Goal: Transaction & Acquisition: Obtain resource

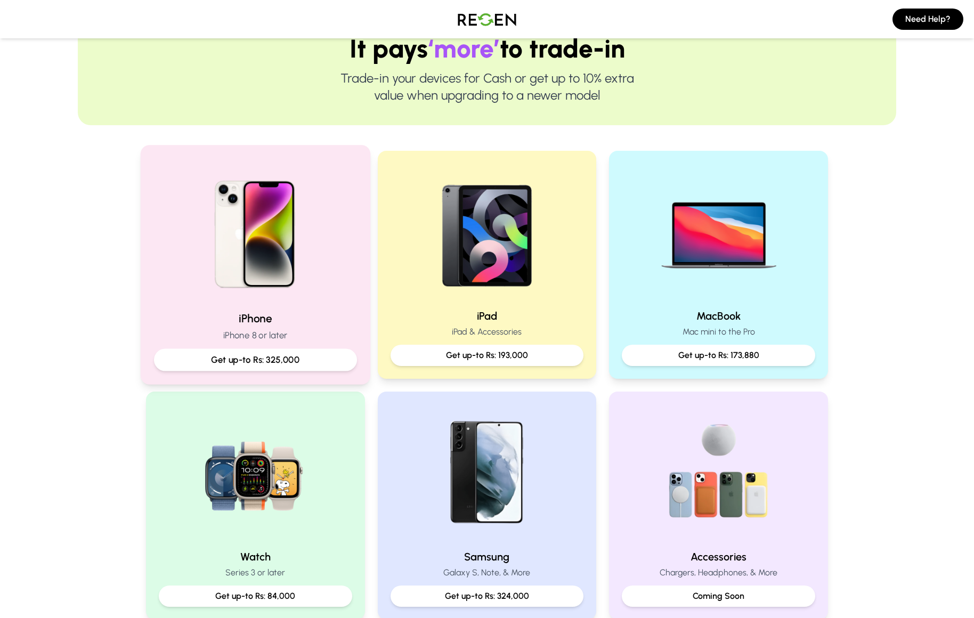
scroll to position [126, 0]
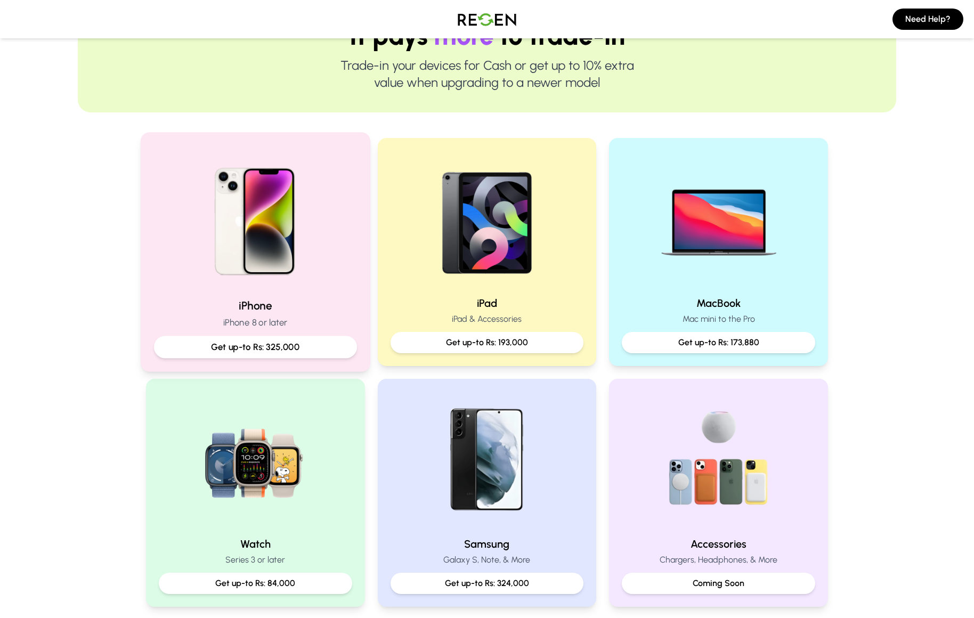
click at [268, 277] on img at bounding box center [255, 217] width 143 height 143
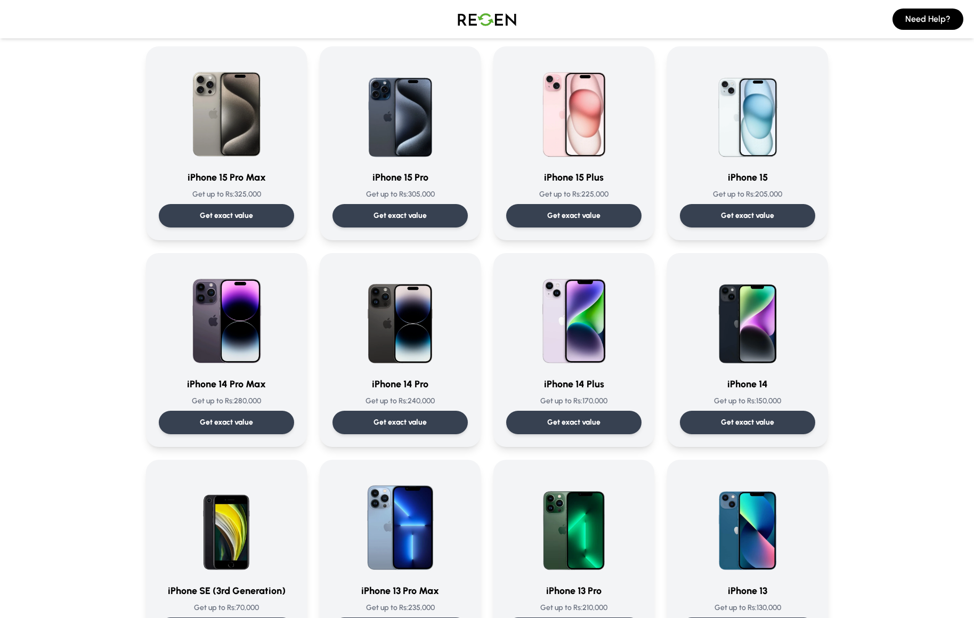
scroll to position [296, 0]
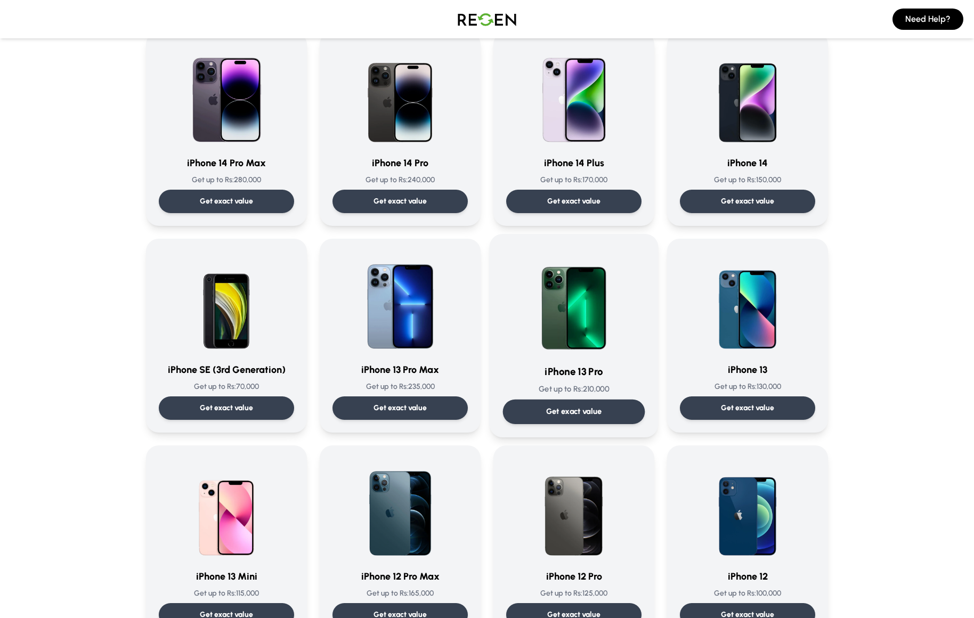
click at [610, 323] on img at bounding box center [574, 301] width 108 height 108
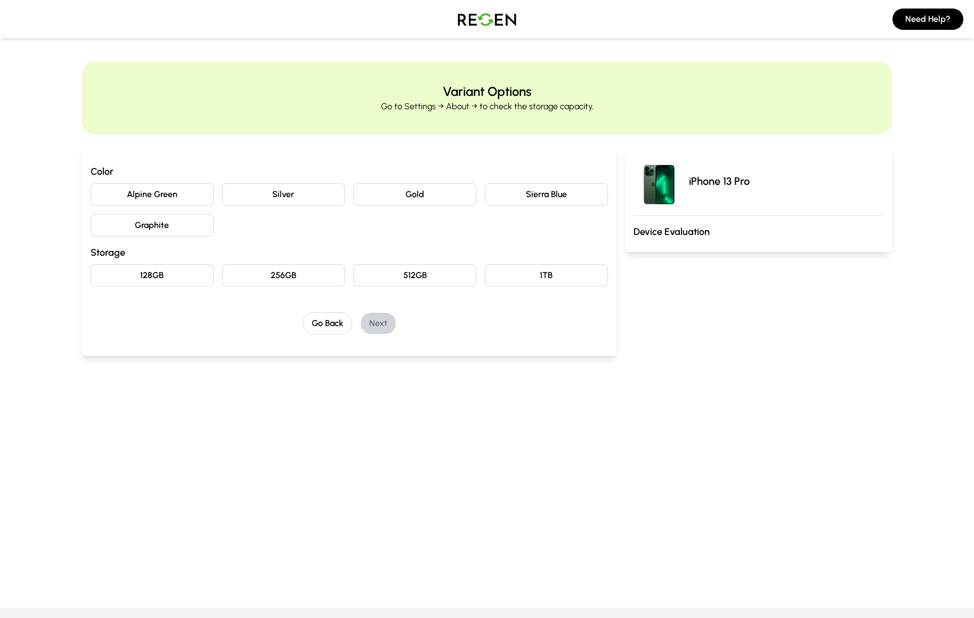
click at [321, 195] on button "Silver" at bounding box center [283, 194] width 123 height 22
click at [305, 278] on button "256GB" at bounding box center [283, 275] width 123 height 22
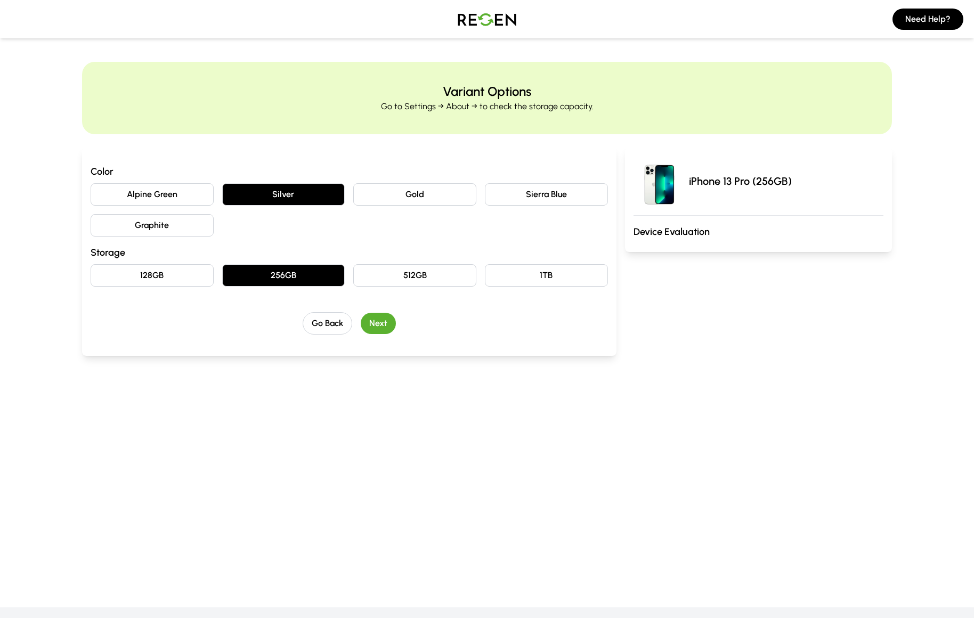
click at [380, 325] on button "Next" at bounding box center [378, 323] width 35 height 21
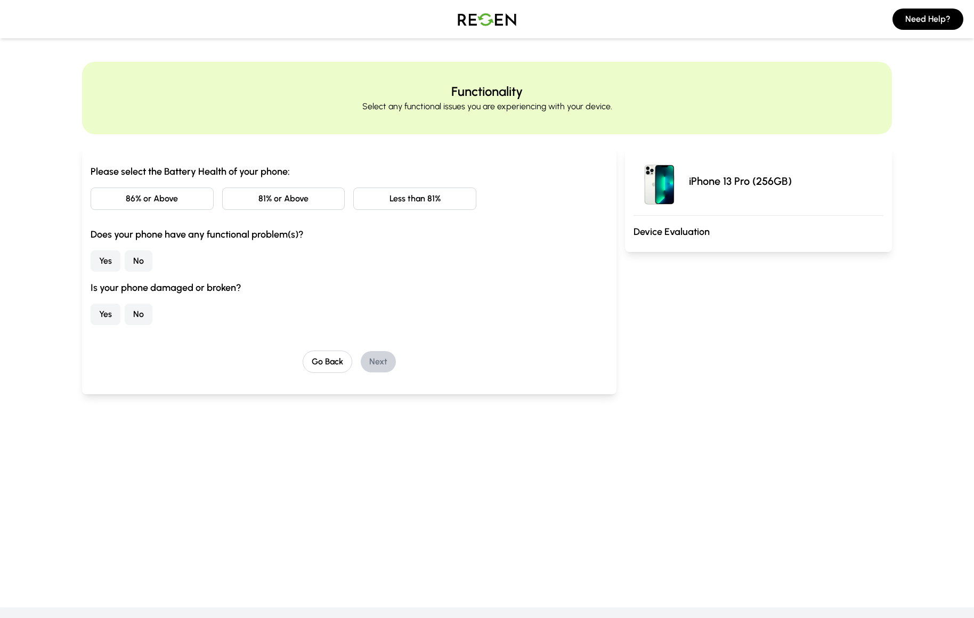
click at [268, 199] on button "81% or Above" at bounding box center [283, 199] width 123 height 22
click at [109, 260] on button "Yes" at bounding box center [106, 260] width 30 height 21
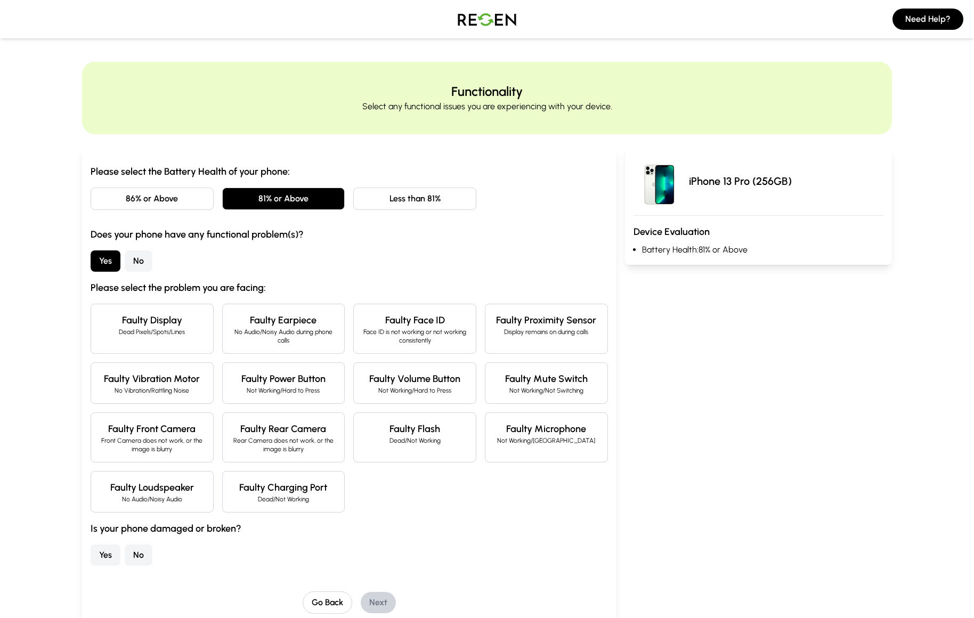
click at [136, 260] on button "No" at bounding box center [139, 260] width 28 height 21
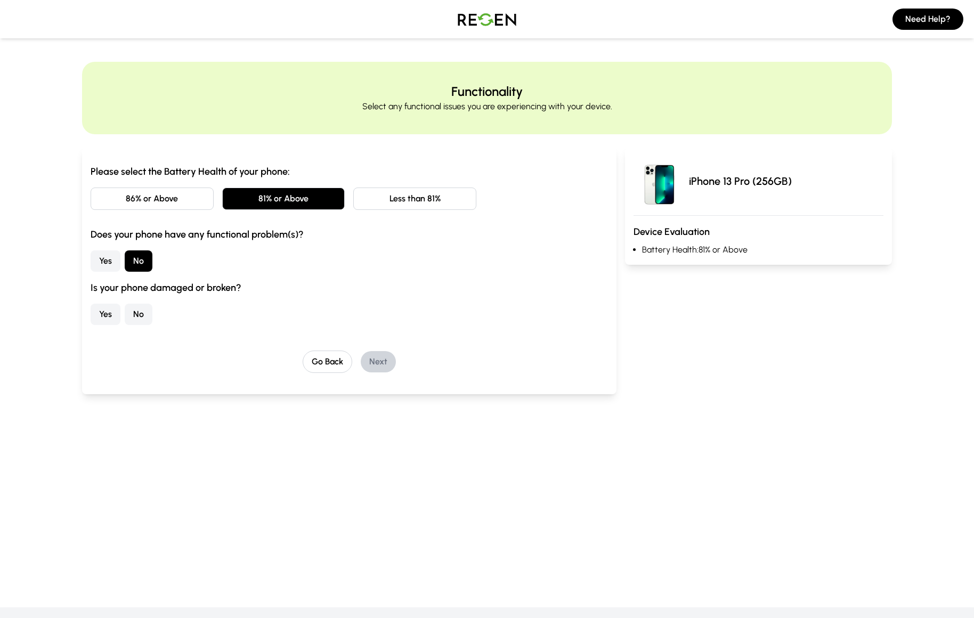
click at [139, 318] on button "No" at bounding box center [139, 314] width 28 height 21
click at [390, 366] on button "Next" at bounding box center [378, 361] width 35 height 21
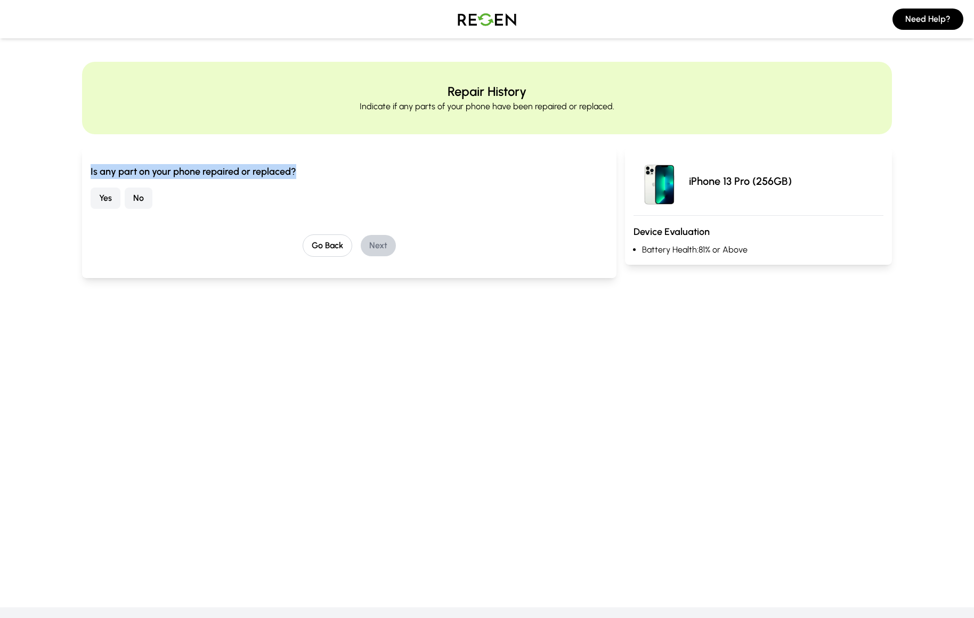
drag, startPoint x: 91, startPoint y: 175, endPoint x: 313, endPoint y: 172, distance: 222.8
click at [313, 172] on h3 "Is any part on your phone repaired or replaced?" at bounding box center [349, 171] width 517 height 15
click at [268, 171] on h3 "Is any part on your phone repaired or replaced?" at bounding box center [349, 171] width 517 height 15
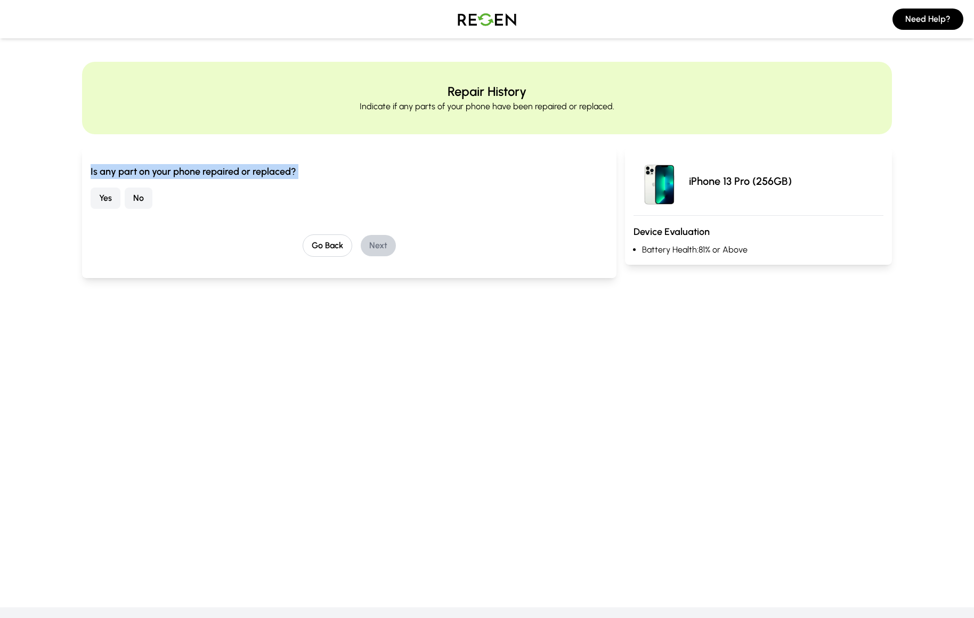
click at [268, 171] on h3 "Is any part on your phone repaired or replaced?" at bounding box center [349, 171] width 517 height 15
click at [313, 172] on h3 "Is any part on your phone repaired or replaced?" at bounding box center [349, 171] width 517 height 15
click at [108, 205] on button "Yes" at bounding box center [106, 198] width 30 height 21
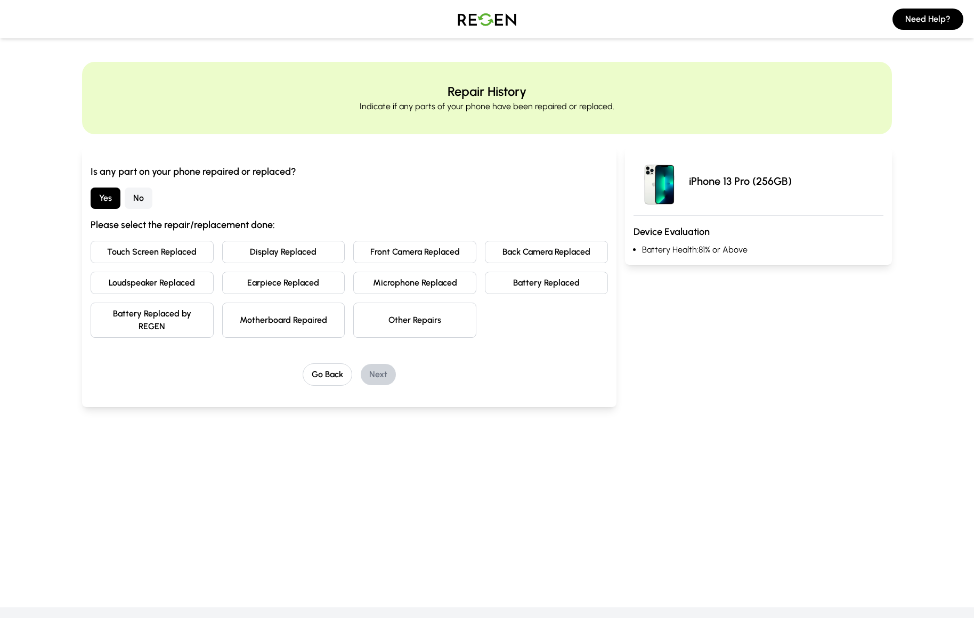
click at [139, 204] on button "No" at bounding box center [139, 198] width 28 height 21
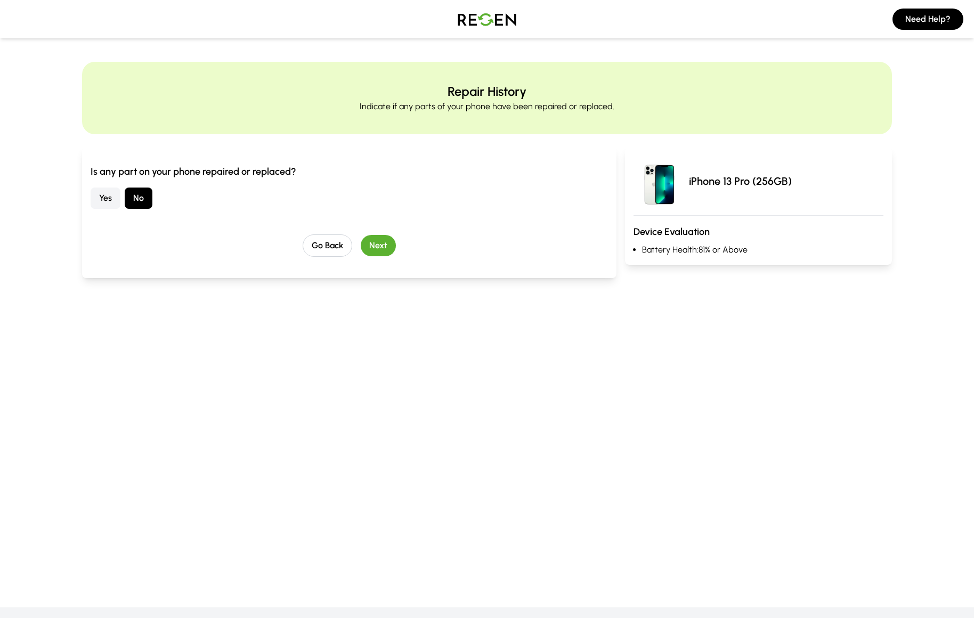
click at [376, 245] on button "Next" at bounding box center [378, 245] width 35 height 21
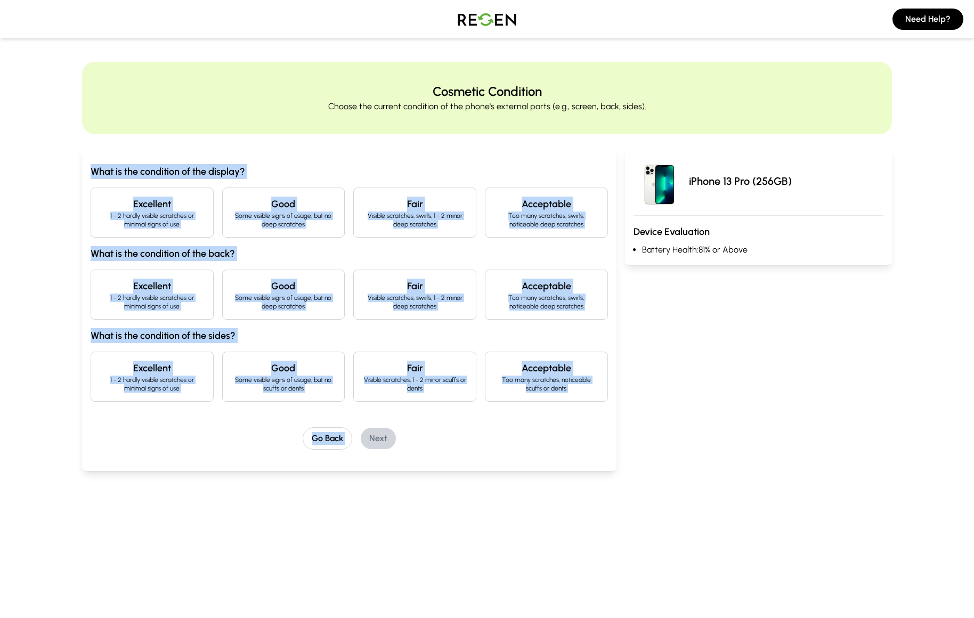
drag, startPoint x: 86, startPoint y: 164, endPoint x: 612, endPoint y: 412, distance: 581.7
click at [614, 412] on div "What is the condition of the display? Excellent 1 - 2 hardly visible scratches …" at bounding box center [349, 309] width 535 height 324
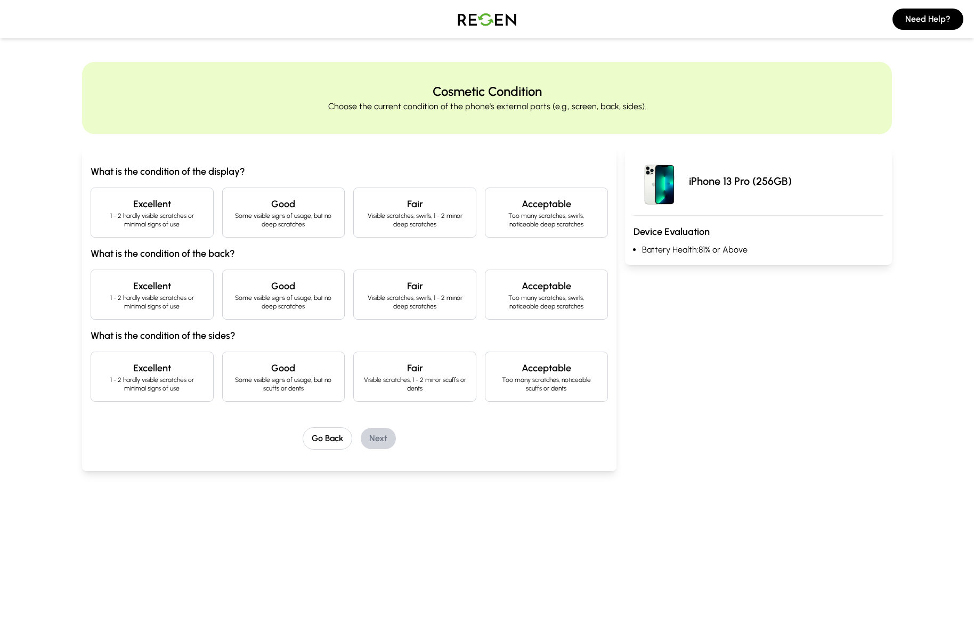
click at [576, 446] on div "Go Back Next" at bounding box center [349, 438] width 517 height 22
drag, startPoint x: 163, startPoint y: 169, endPoint x: 263, endPoint y: 173, distance: 100.8
click at [263, 173] on h3 "What is the condition of the display?" at bounding box center [349, 171] width 517 height 15
click at [272, 169] on h3 "What is the condition of the display?" at bounding box center [349, 171] width 517 height 15
click at [173, 225] on p "1 - 2 hardly visible scratches or minimal signs of use" at bounding box center [152, 220] width 105 height 17
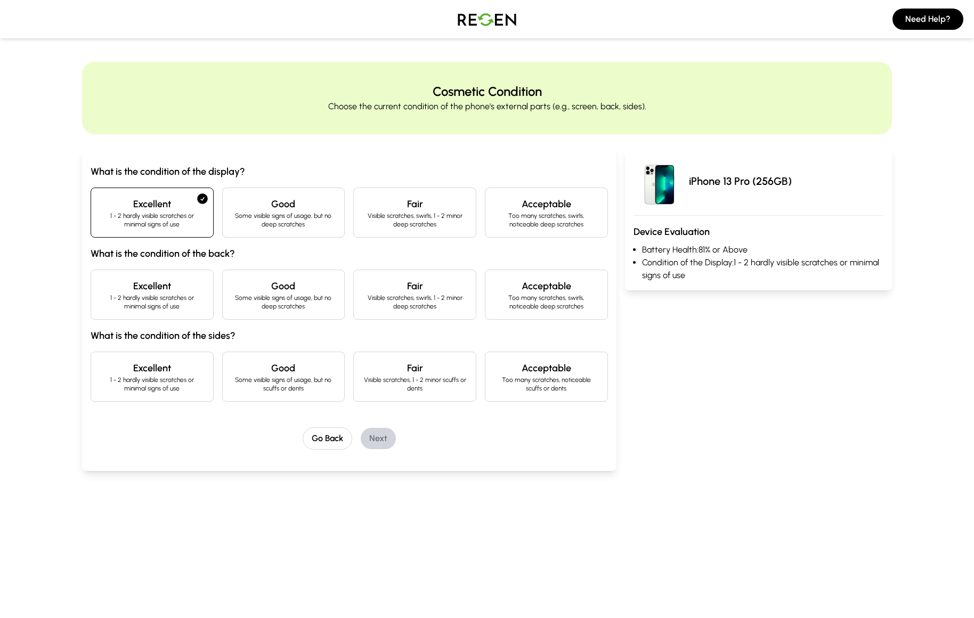
click at [322, 207] on h4 "Good" at bounding box center [283, 204] width 105 height 15
click at [432, 222] on p "Visible scratches, swirls, 1 - 2 minor deep scratches" at bounding box center [414, 220] width 105 height 17
click at [547, 218] on p "Too many scratches, swirls, noticeable deep scratches" at bounding box center [546, 220] width 105 height 17
drag, startPoint x: 211, startPoint y: 171, endPoint x: 252, endPoint y: 172, distance: 41.1
click at [252, 172] on h3 "What is the condition of the display?" at bounding box center [349, 171] width 517 height 15
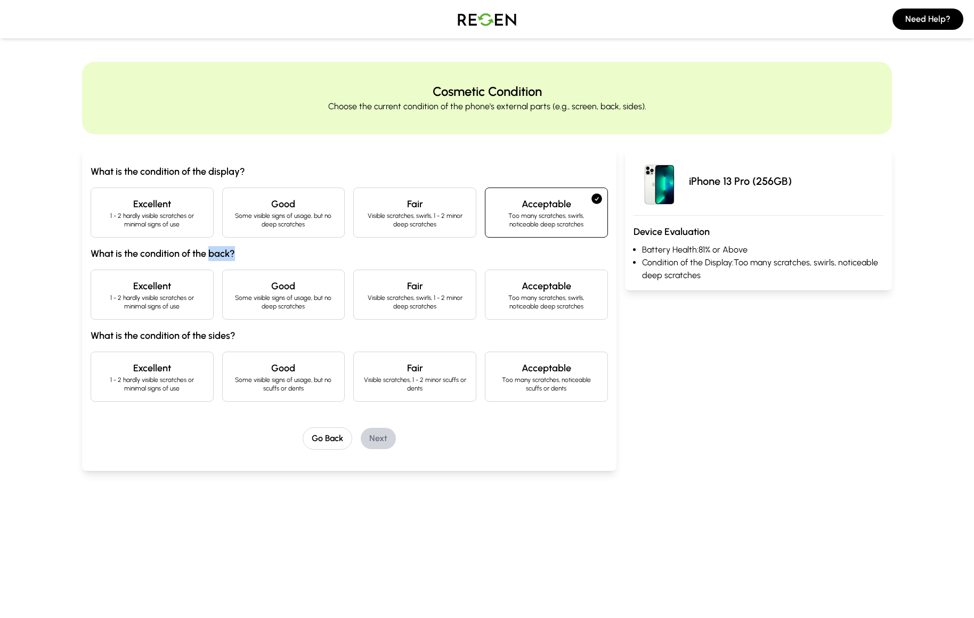
drag, startPoint x: 209, startPoint y: 254, endPoint x: 243, endPoint y: 255, distance: 33.6
click at [244, 255] on h3 "What is the condition of the back?" at bounding box center [349, 253] width 517 height 15
drag, startPoint x: 209, startPoint y: 338, endPoint x: 256, endPoint y: 336, distance: 46.9
click at [256, 336] on h3 "What is the condition of the sides?" at bounding box center [349, 335] width 517 height 15
click at [265, 336] on h3 "What is the condition of the sides?" at bounding box center [349, 335] width 517 height 15
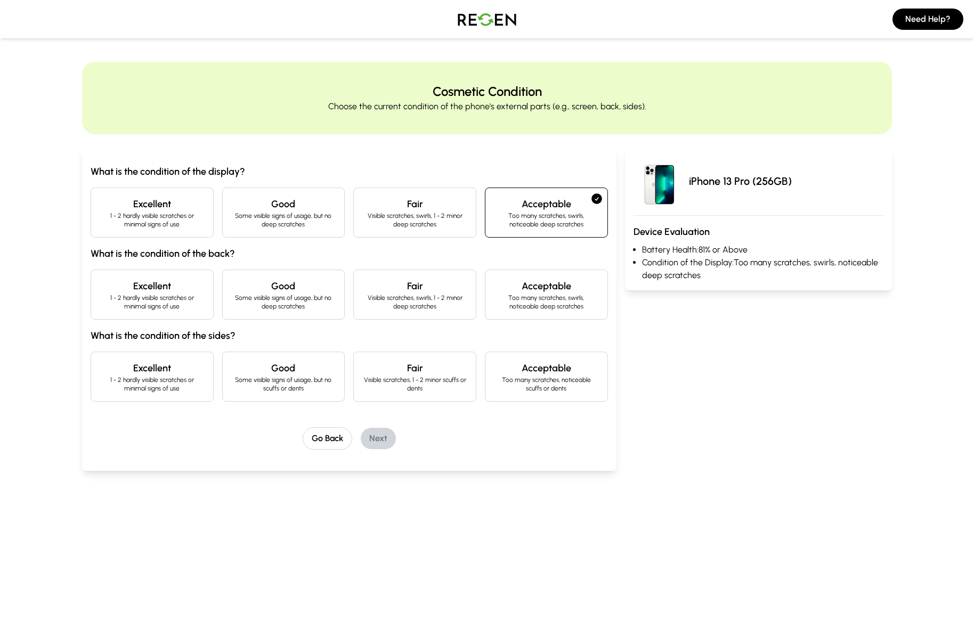
click at [581, 223] on p "Too many scratches, swirls, noticeable deep scratches" at bounding box center [546, 220] width 105 height 17
drag, startPoint x: 689, startPoint y: 182, endPoint x: 798, endPoint y: 183, distance: 109.3
click at [798, 183] on div "iPhone 13 Pro (256GB)" at bounding box center [759, 181] width 250 height 51
click at [735, 190] on div "iPhone 13 Pro (256GB)" at bounding box center [759, 181] width 250 height 51
click at [248, 220] on p "Some visible signs of usage, but no deep scratches" at bounding box center [283, 220] width 105 height 17
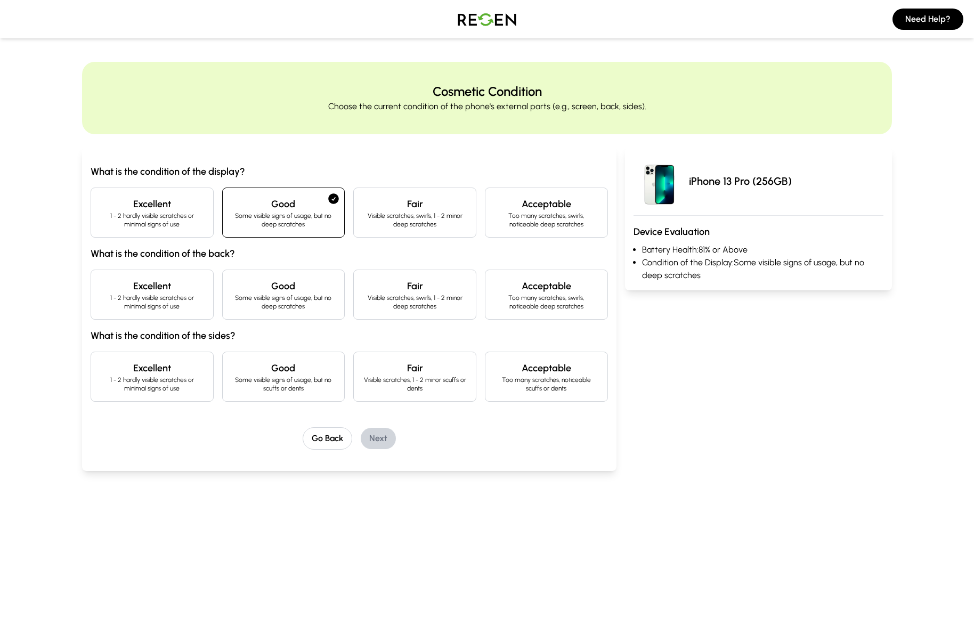
click at [248, 215] on p "Some visible signs of usage, but no deep scratches" at bounding box center [283, 220] width 105 height 17
click at [173, 236] on div "Excellent 1 - 2 hardly visible scratches or minimal signs of use" at bounding box center [152, 213] width 123 height 50
click at [193, 301] on p "1 - 2 hardly visible scratches or minimal signs of use" at bounding box center [152, 302] width 105 height 17
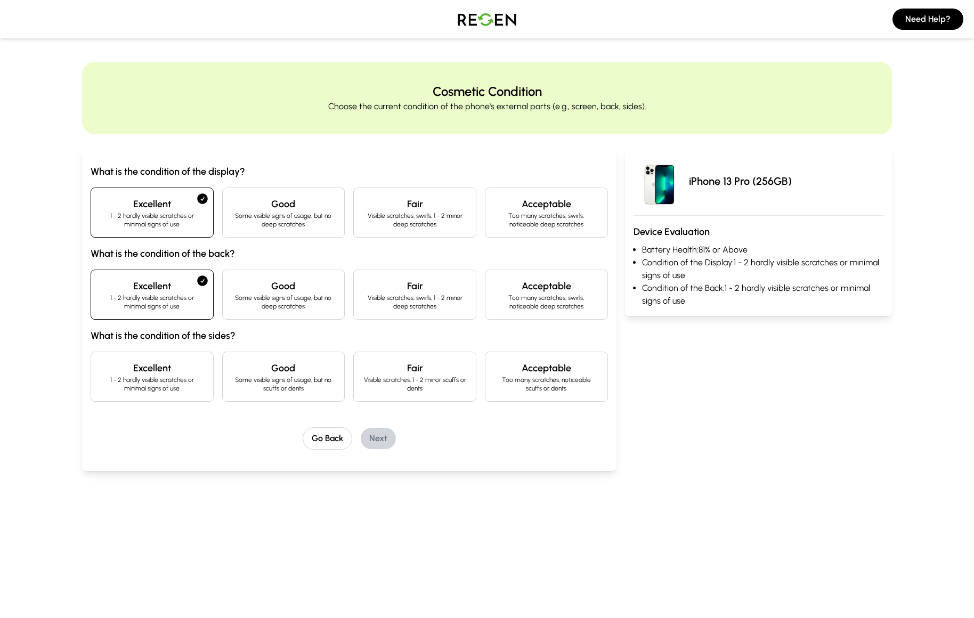
click at [310, 383] on p "Some visible signs of usage, but no scuffs or dents" at bounding box center [283, 384] width 105 height 17
click at [376, 444] on button "Next" at bounding box center [378, 438] width 35 height 21
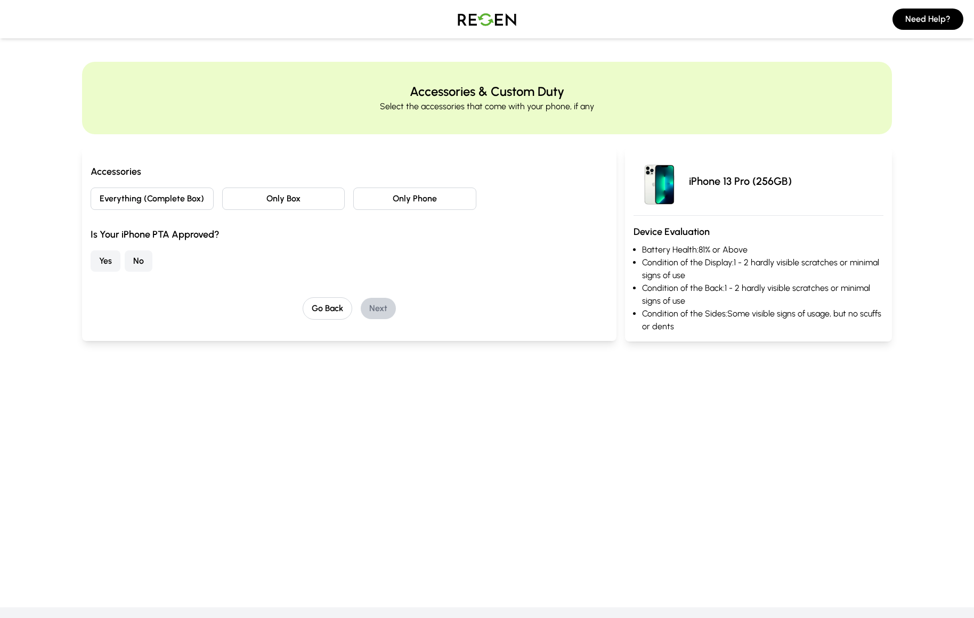
click at [152, 199] on button "Everything (Complete Box)" at bounding box center [152, 199] width 123 height 22
click at [320, 203] on button "Only Box" at bounding box center [283, 199] width 123 height 22
click at [386, 202] on button "Only Phone" at bounding box center [414, 199] width 123 height 22
click at [140, 262] on button "No" at bounding box center [139, 260] width 28 height 21
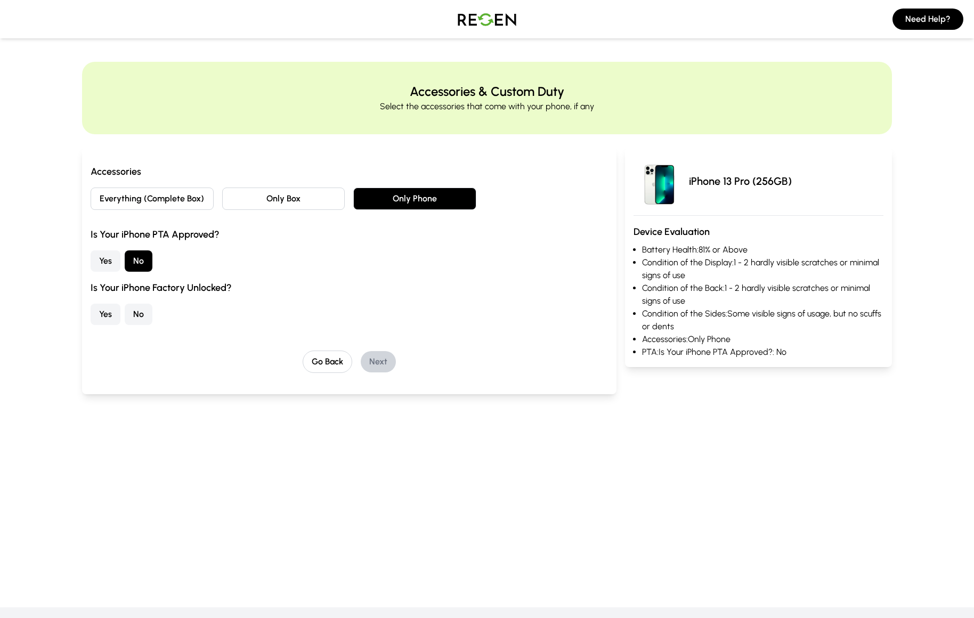
drag, startPoint x: 691, startPoint y: 180, endPoint x: 842, endPoint y: 192, distance: 151.3
click at [846, 191] on div "iPhone 13 Pro (256GB)" at bounding box center [759, 181] width 250 height 51
click at [747, 223] on div "iPhone 13 Pro (256GB) Device Evaluation Battery Health: 81% or Above Condition …" at bounding box center [758, 257] width 267 height 220
drag, startPoint x: 91, startPoint y: 288, endPoint x: 245, endPoint y: 286, distance: 154.0
click at [245, 286] on h3 "Is Your iPhone Factory Unlocked?" at bounding box center [349, 287] width 517 height 15
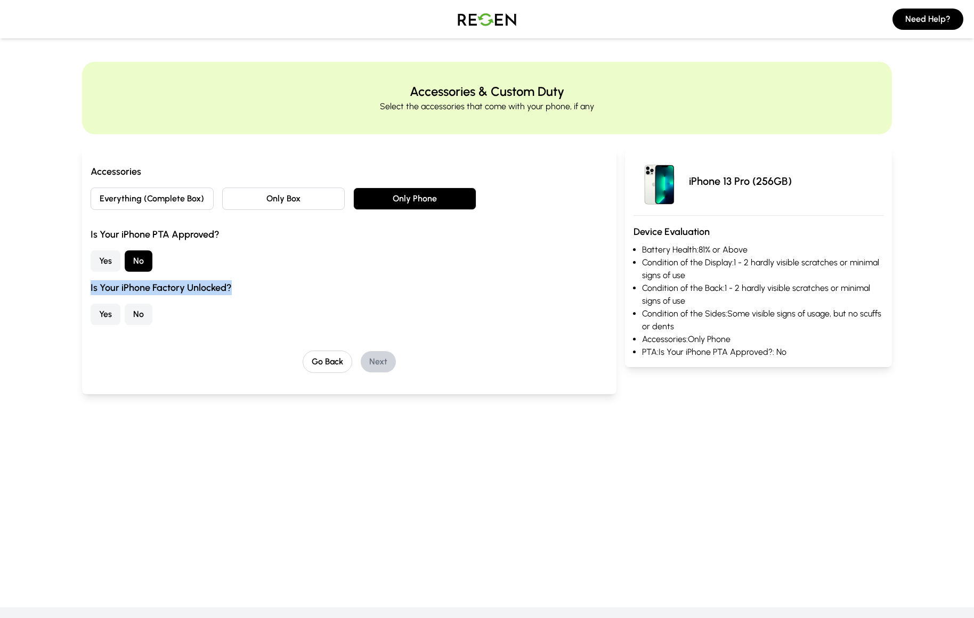
click at [245, 286] on h3 "Is Your iPhone Factory Unlocked?" at bounding box center [349, 287] width 517 height 15
drag, startPoint x: 91, startPoint y: 235, endPoint x: 237, endPoint y: 230, distance: 146.6
click at [236, 230] on h3 "Is Your iPhone PTA Approved?" at bounding box center [349, 234] width 517 height 15
click at [244, 239] on h3 "Is Your iPhone PTA Approved?" at bounding box center [349, 234] width 517 height 15
drag, startPoint x: 131, startPoint y: 289, endPoint x: 230, endPoint y: 289, distance: 99.1
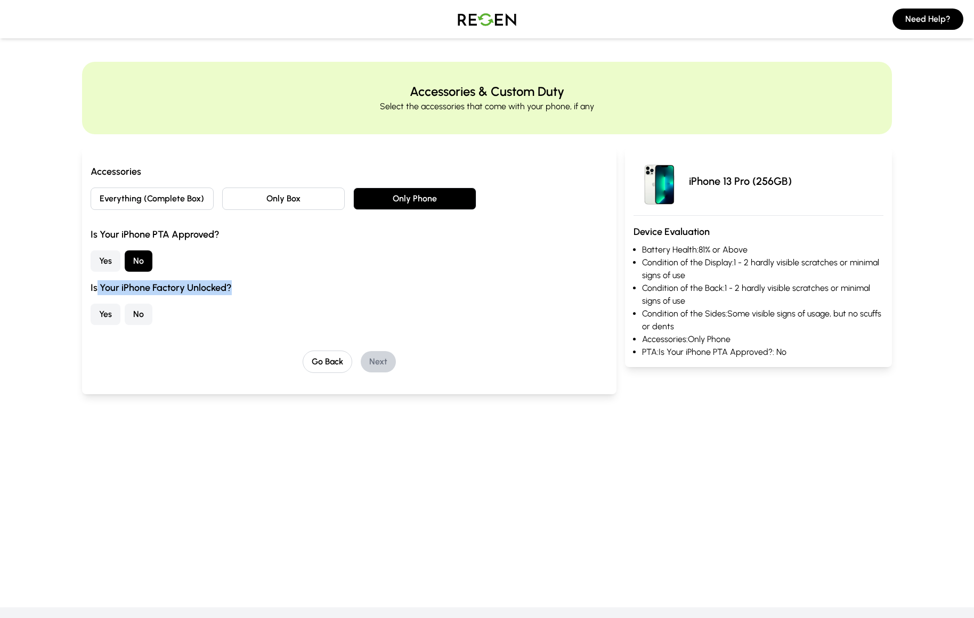
click at [229, 289] on h3 "Is Your iPhone Factory Unlocked?" at bounding box center [349, 287] width 517 height 15
click at [233, 314] on div "Yes No" at bounding box center [349, 314] width 517 height 21
click at [114, 320] on button "Yes" at bounding box center [106, 314] width 30 height 21
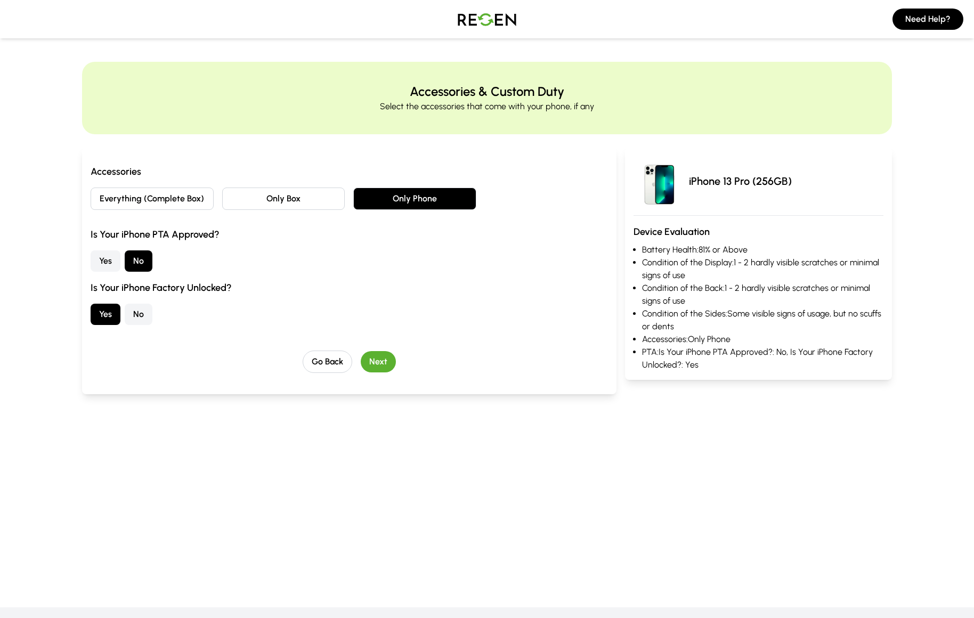
click at [381, 364] on button "Next" at bounding box center [378, 361] width 35 height 21
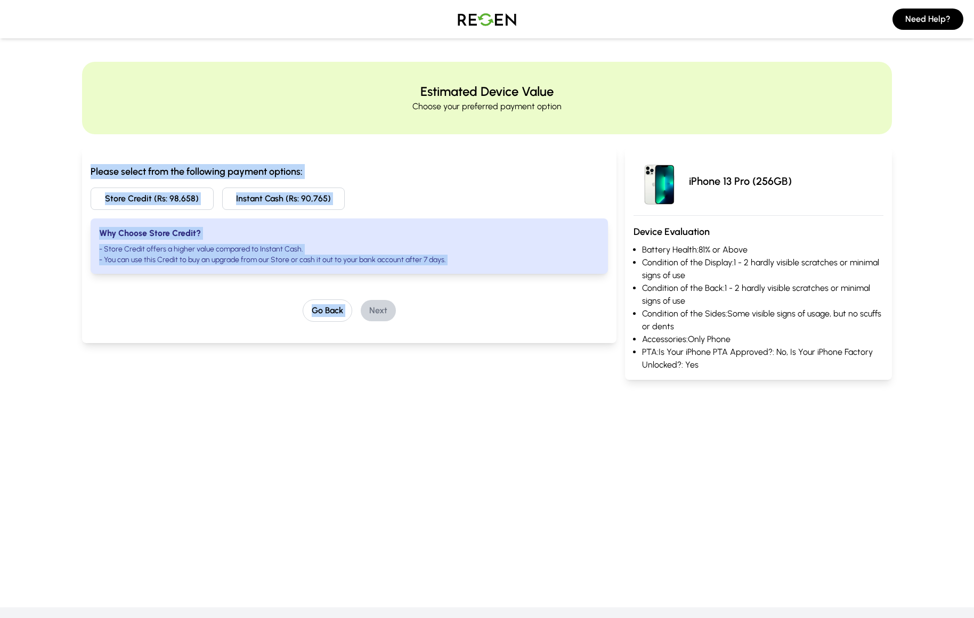
drag, startPoint x: 93, startPoint y: 169, endPoint x: 443, endPoint y: 280, distance: 366.8
click at [443, 280] on div "Please select from the following payment options: Store Credit (Rs: 98,658) Ins…" at bounding box center [349, 243] width 517 height 158
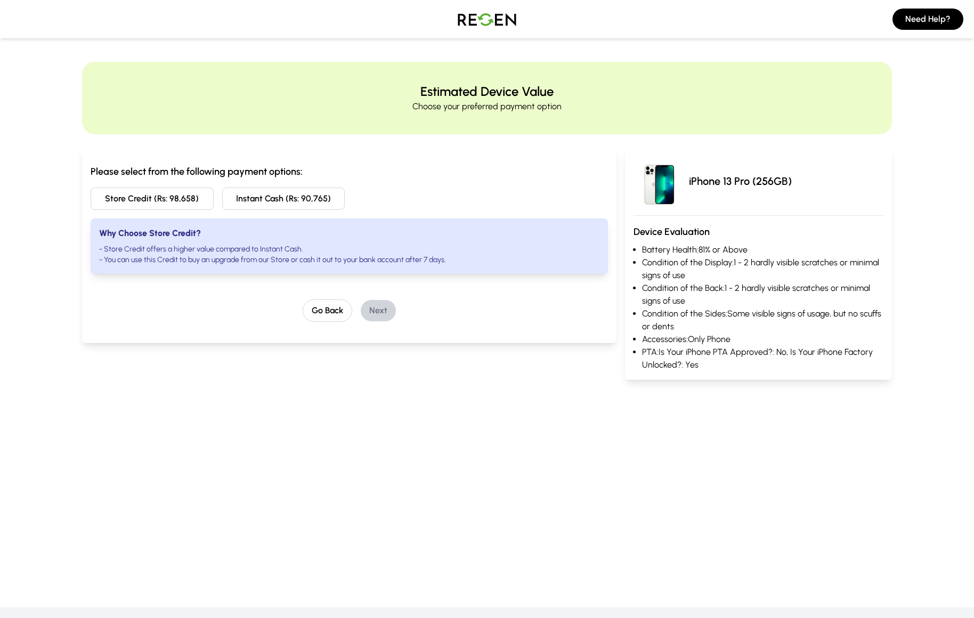
click at [502, 278] on div "Please select from the following payment options: Store Credit (Rs: 98,658) Ins…" at bounding box center [349, 243] width 517 height 158
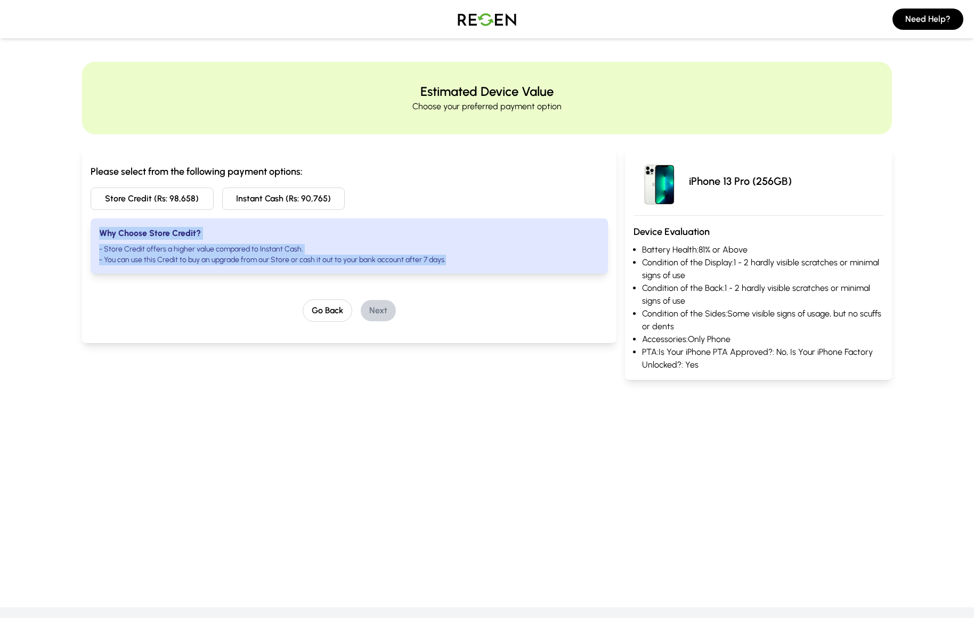
drag, startPoint x: 96, startPoint y: 231, endPoint x: 470, endPoint y: 265, distance: 374.6
click at [470, 265] on div "Why Choose Store Credit? - Store Credit offers a higher value compared to Insta…" at bounding box center [349, 246] width 517 height 55
click at [133, 201] on button "Store Credit (Rs: 98,658)" at bounding box center [152, 199] width 123 height 22
click at [230, 239] on div "Why Choose Store Credit? - Store Credit offers a higher value compared to Insta…" at bounding box center [349, 246] width 517 height 55
drag, startPoint x: 99, startPoint y: 234, endPoint x: 455, endPoint y: 262, distance: 356.6
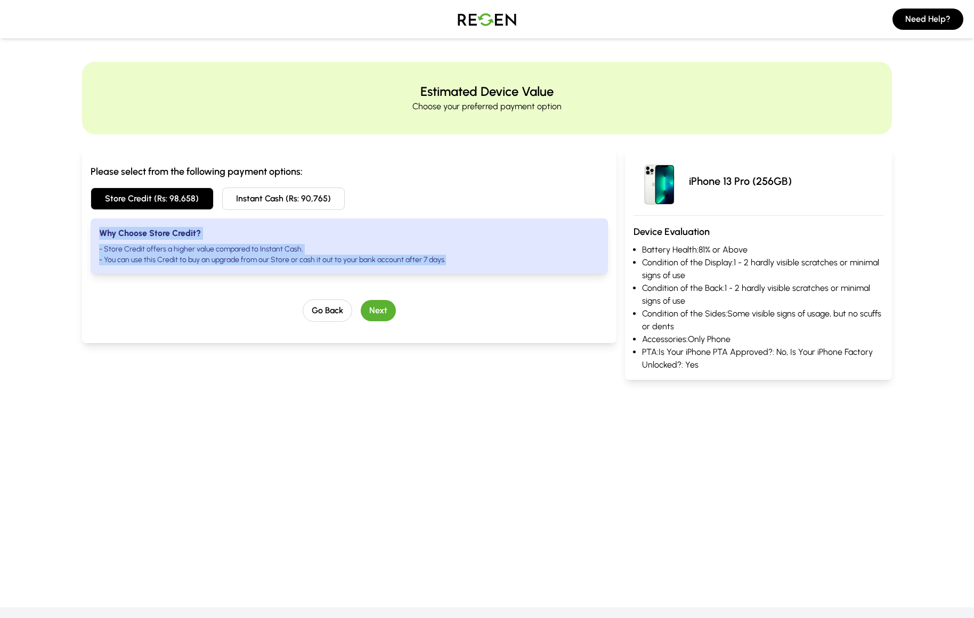
click at [455, 262] on div "Why Choose Store Credit? - Store Credit offers a higher value compared to Insta…" at bounding box center [349, 246] width 517 height 55
click at [470, 270] on div "Why Choose Store Credit? - Store Credit offers a higher value compared to Insta…" at bounding box center [349, 246] width 517 height 55
drag, startPoint x: 102, startPoint y: 234, endPoint x: 436, endPoint y: 265, distance: 335.6
click at [436, 265] on div "Why Choose Store Credit? - Store Credit offers a higher value compared to Insta…" at bounding box center [349, 246] width 517 height 55
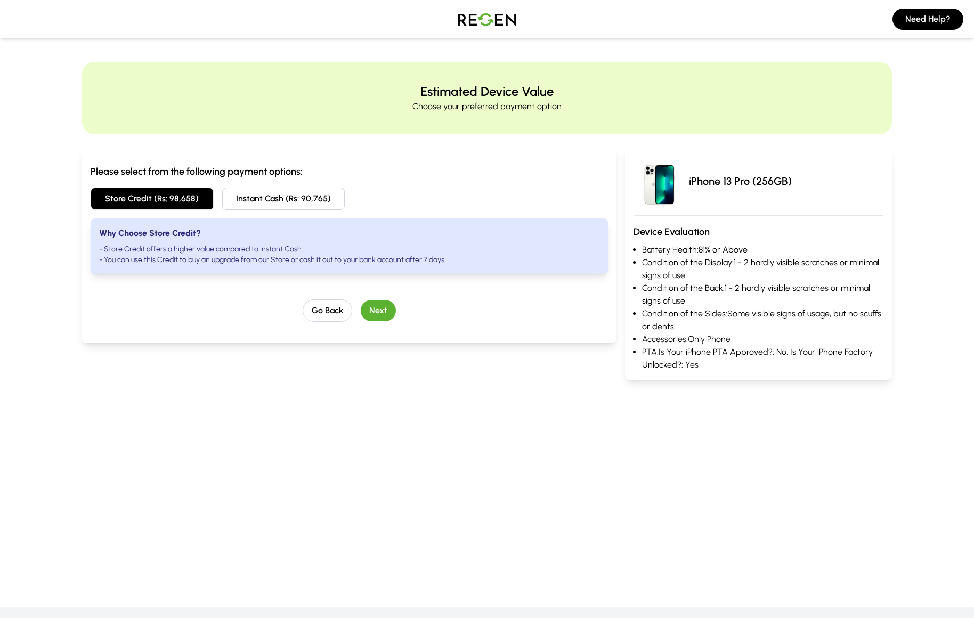
click at [432, 264] on li "- You can use this Credit to buy an upgrade from our Store or cash it out to yo…" at bounding box center [349, 260] width 500 height 11
click at [431, 260] on li "- You can use this Credit to buy an upgrade from our Store or cash it out to yo…" at bounding box center [349, 260] width 500 height 11
click at [386, 311] on button "Next" at bounding box center [378, 310] width 35 height 21
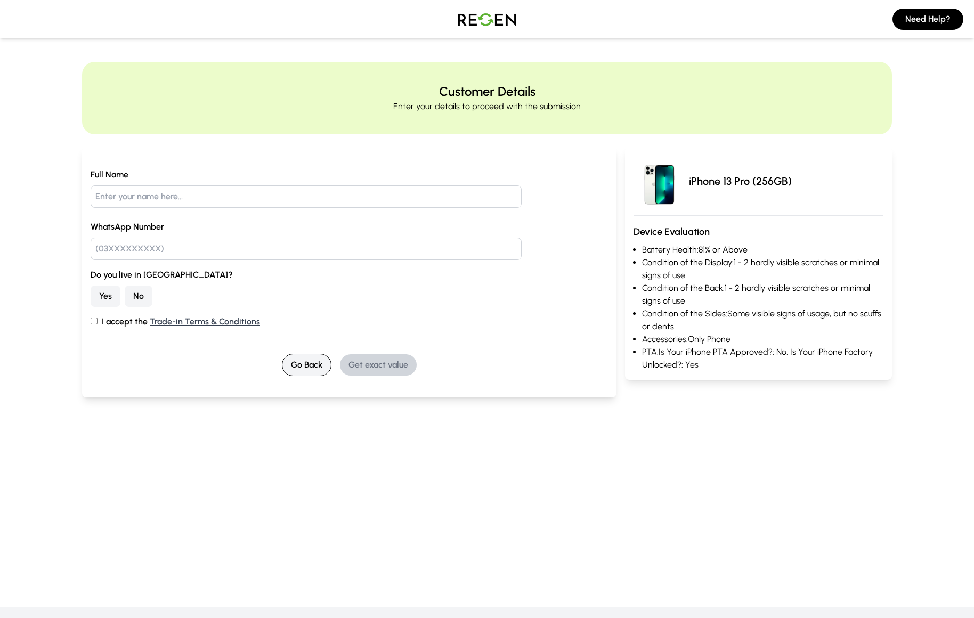
click at [294, 369] on button "Go Back" at bounding box center [307, 365] width 50 height 22
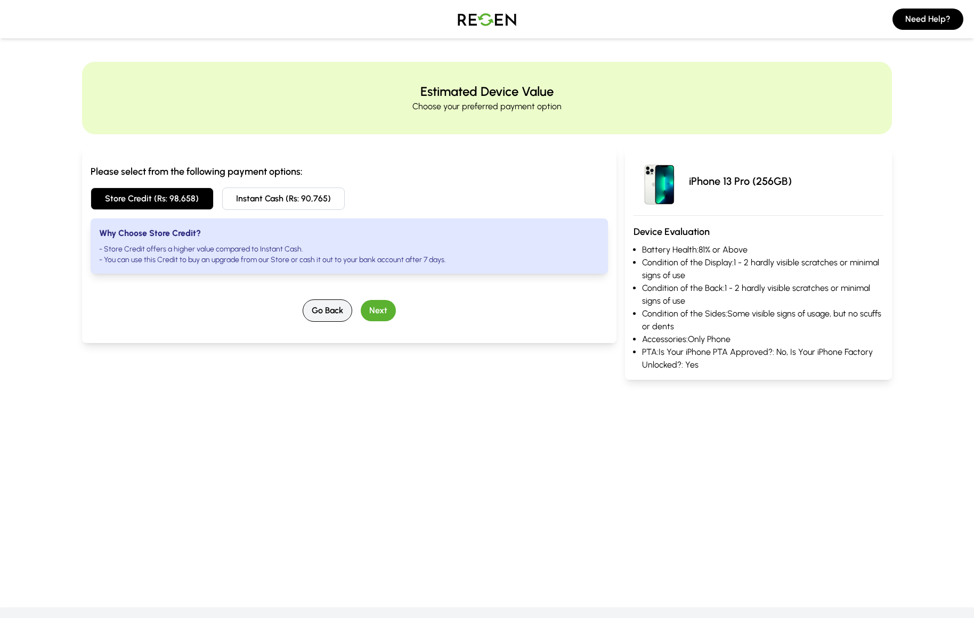
click at [294, 369] on div "Please select from the following payment options: Store Credit (Rs: 98,658) Ins…" at bounding box center [349, 263] width 535 height 233
click at [322, 312] on button "Go Back" at bounding box center [328, 311] width 50 height 22
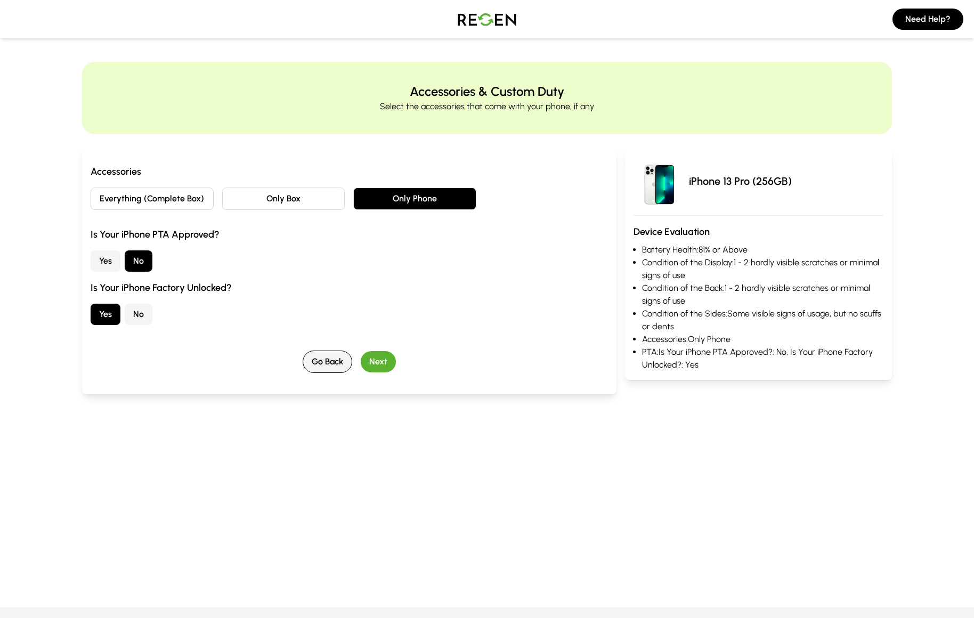
click at [330, 363] on button "Go Back" at bounding box center [328, 362] width 50 height 22
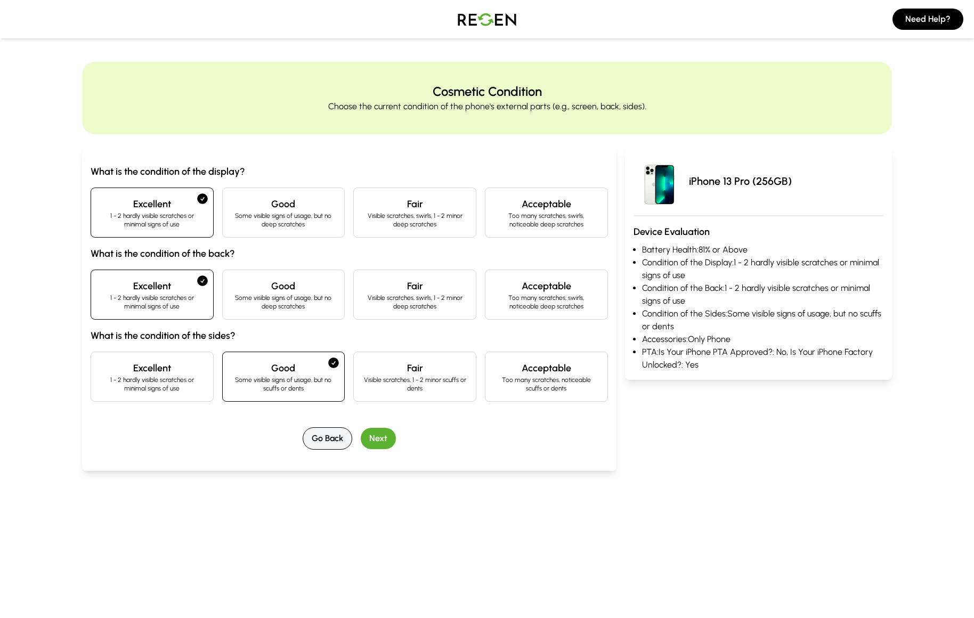
click at [330, 441] on button "Go Back" at bounding box center [328, 438] width 50 height 22
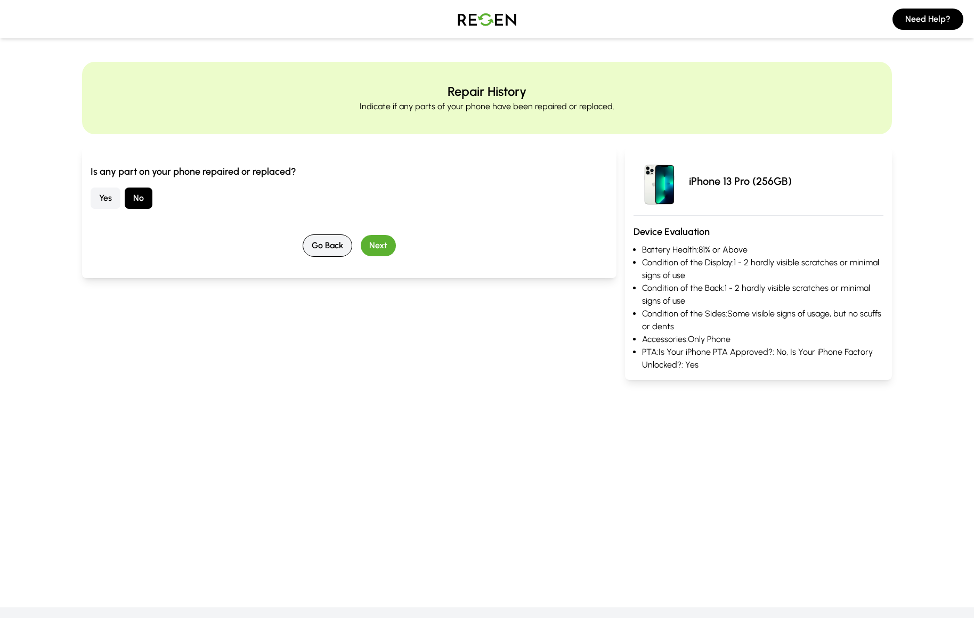
click at [323, 248] on button "Go Back" at bounding box center [328, 245] width 50 height 22
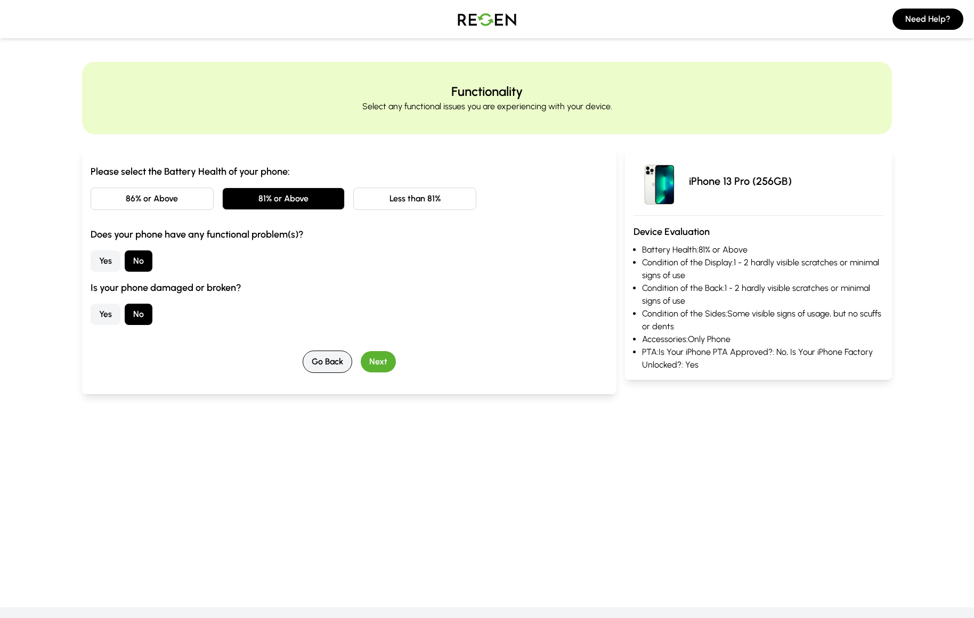
click at [321, 363] on button "Go Back" at bounding box center [328, 362] width 50 height 22
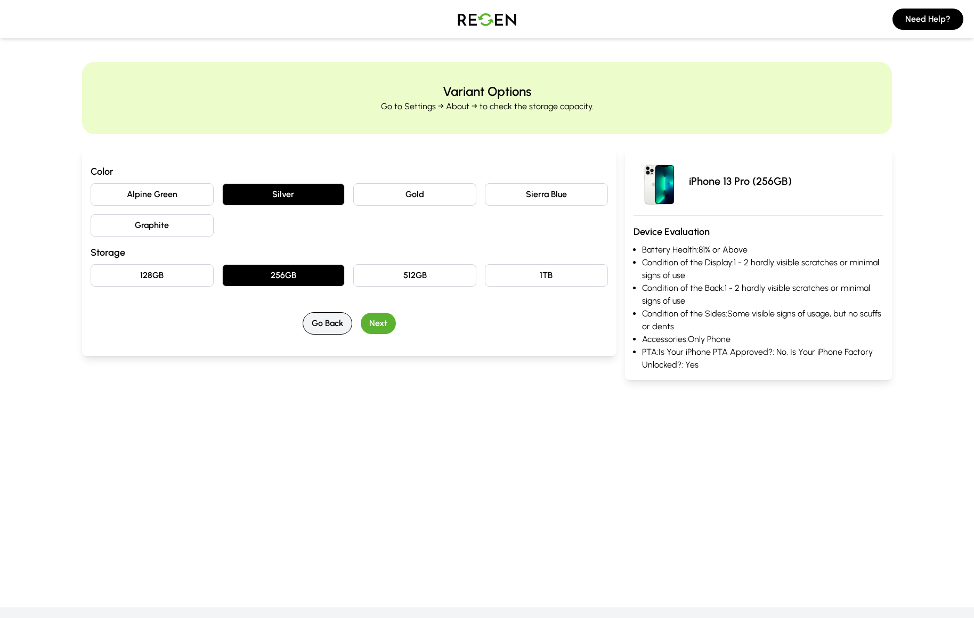
click at [327, 327] on button "Go Back" at bounding box center [328, 323] width 50 height 22
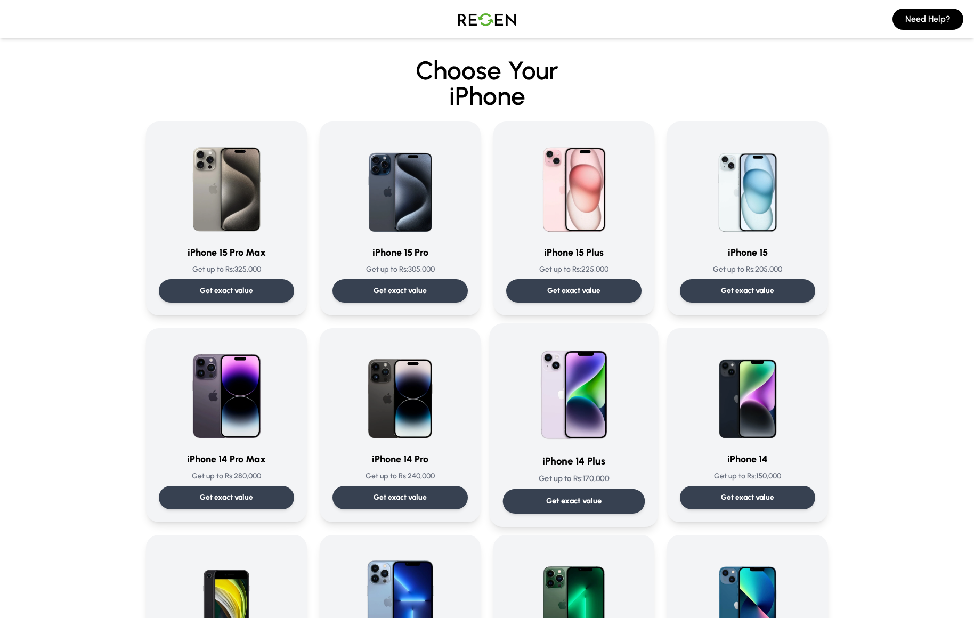
click at [563, 407] on img at bounding box center [574, 391] width 108 height 108
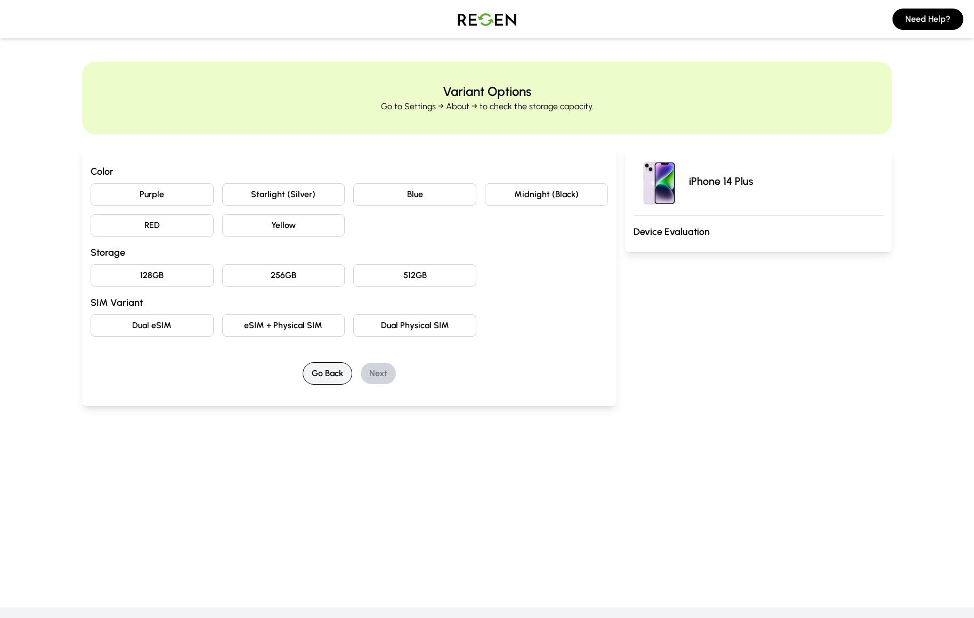
click at [319, 374] on button "Go Back" at bounding box center [328, 373] width 50 height 22
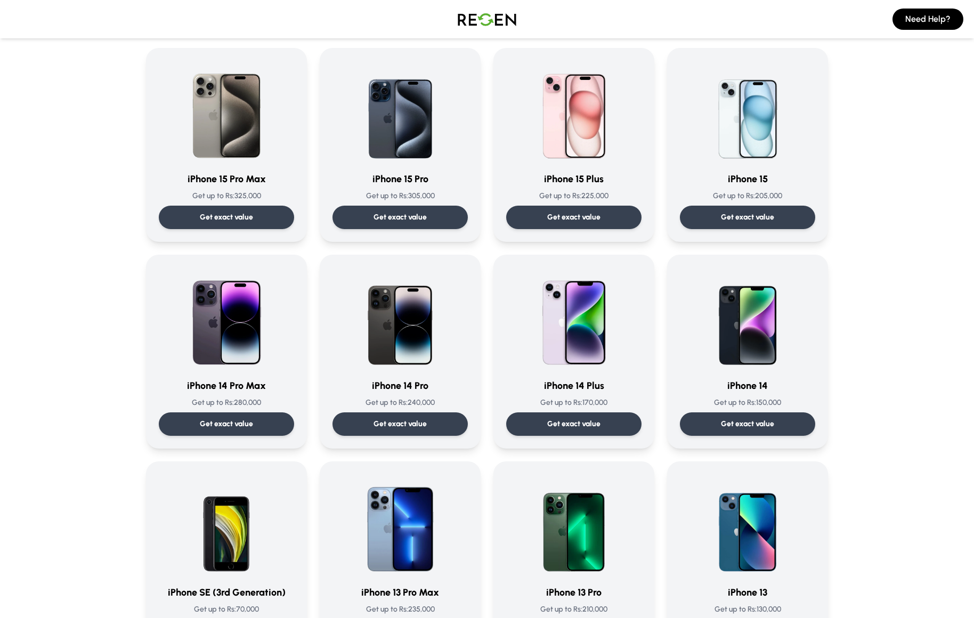
scroll to position [76, 0]
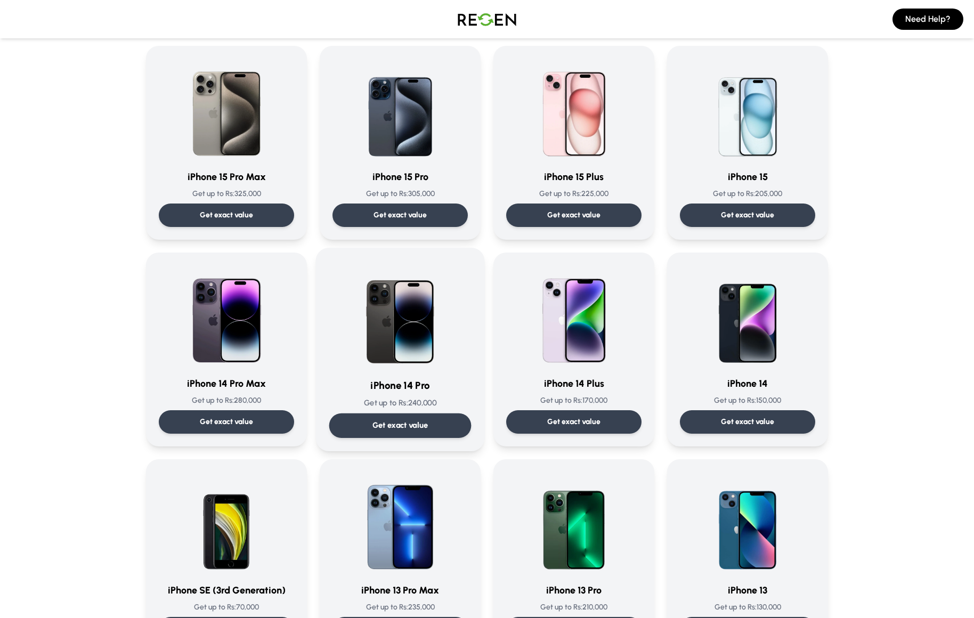
click at [428, 336] on img at bounding box center [400, 315] width 108 height 108
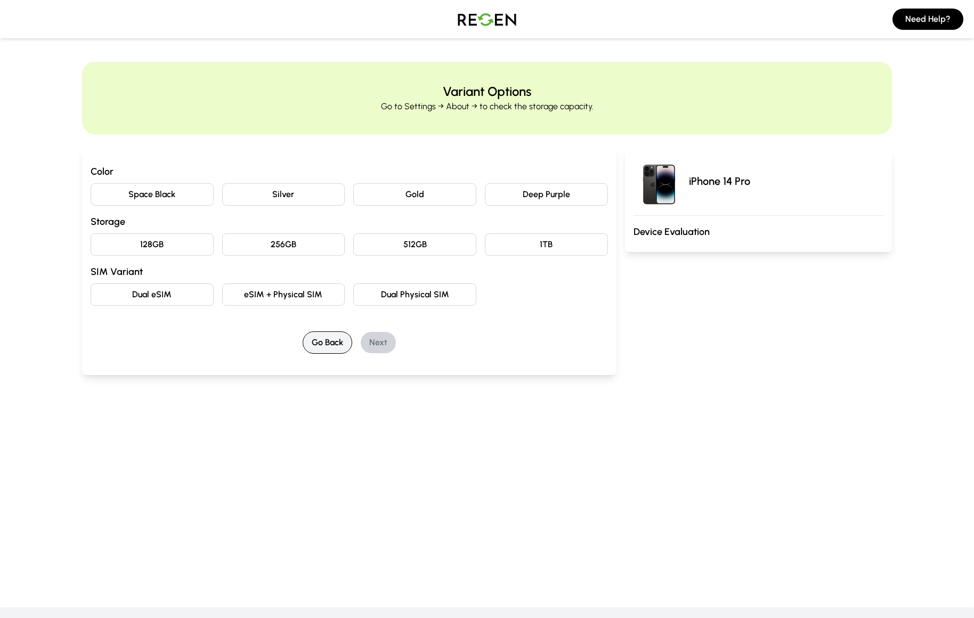
click at [317, 348] on button "Go Back" at bounding box center [328, 342] width 50 height 22
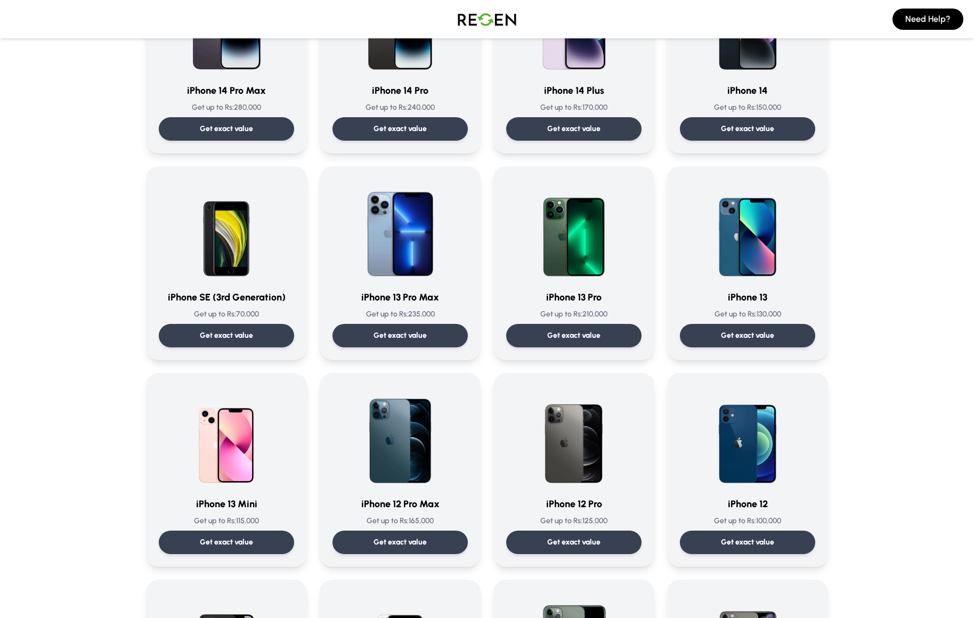
scroll to position [391, 0]
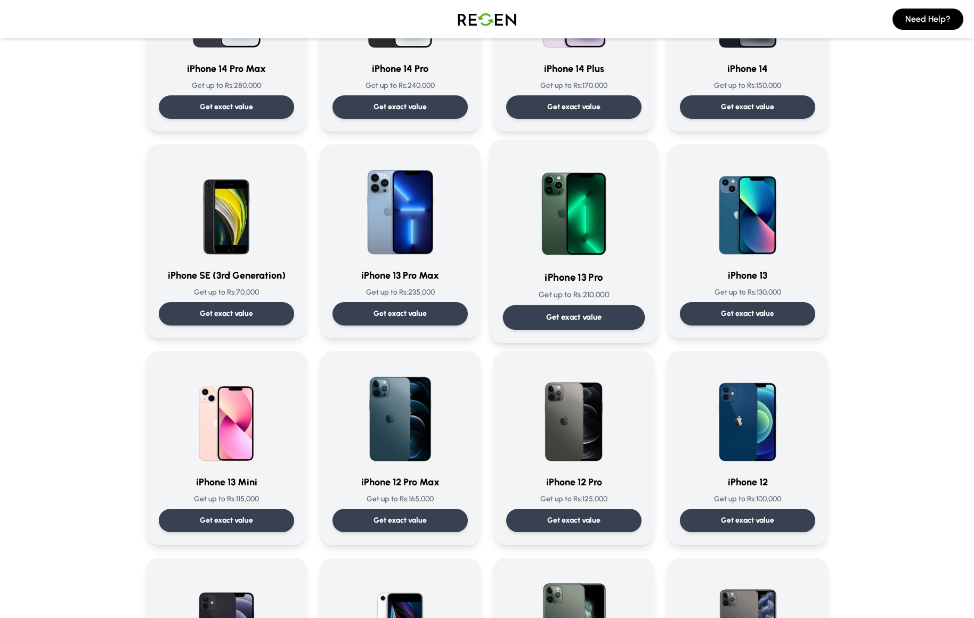
click at [564, 211] on img at bounding box center [574, 207] width 108 height 108
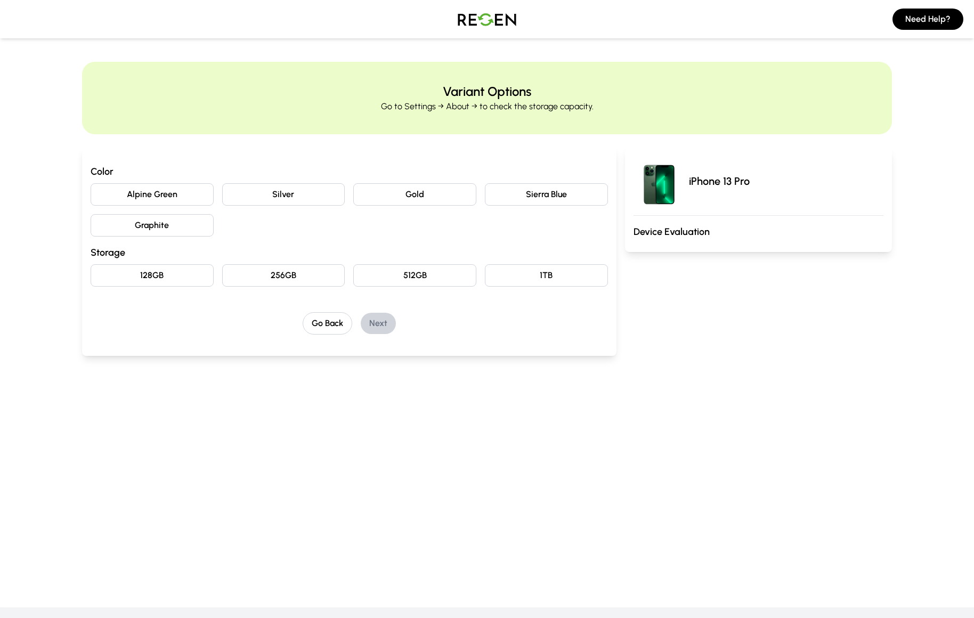
click at [197, 193] on button "Alpine Green" at bounding box center [152, 194] width 123 height 22
click at [302, 280] on button "256GB" at bounding box center [283, 275] width 123 height 22
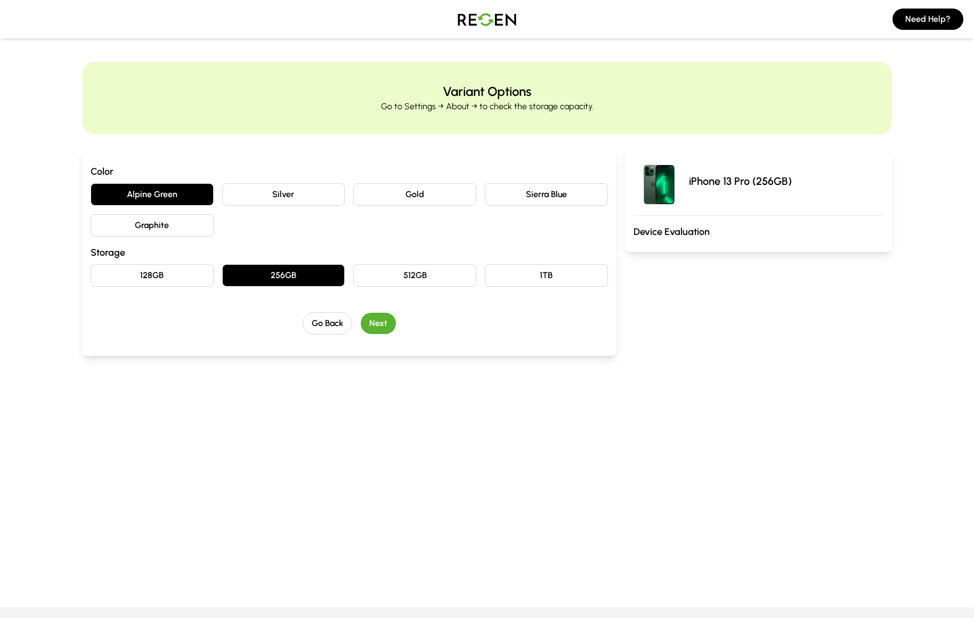
click at [380, 321] on button "Next" at bounding box center [378, 323] width 35 height 21
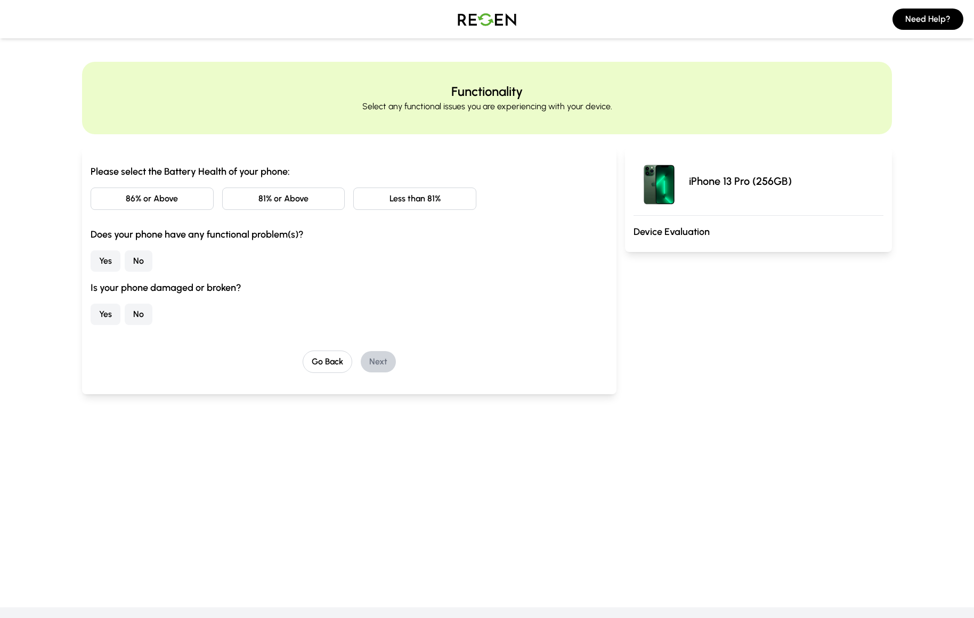
click at [266, 193] on button "81% or Above" at bounding box center [283, 199] width 123 height 22
click at [112, 260] on button "Yes" at bounding box center [106, 260] width 30 height 21
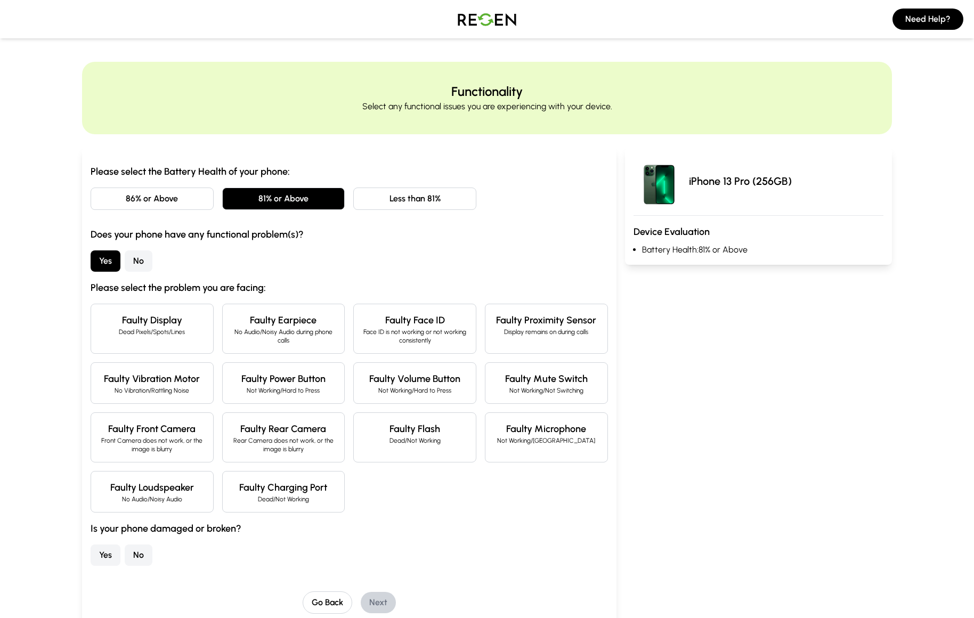
click at [140, 257] on button "No" at bounding box center [139, 260] width 28 height 21
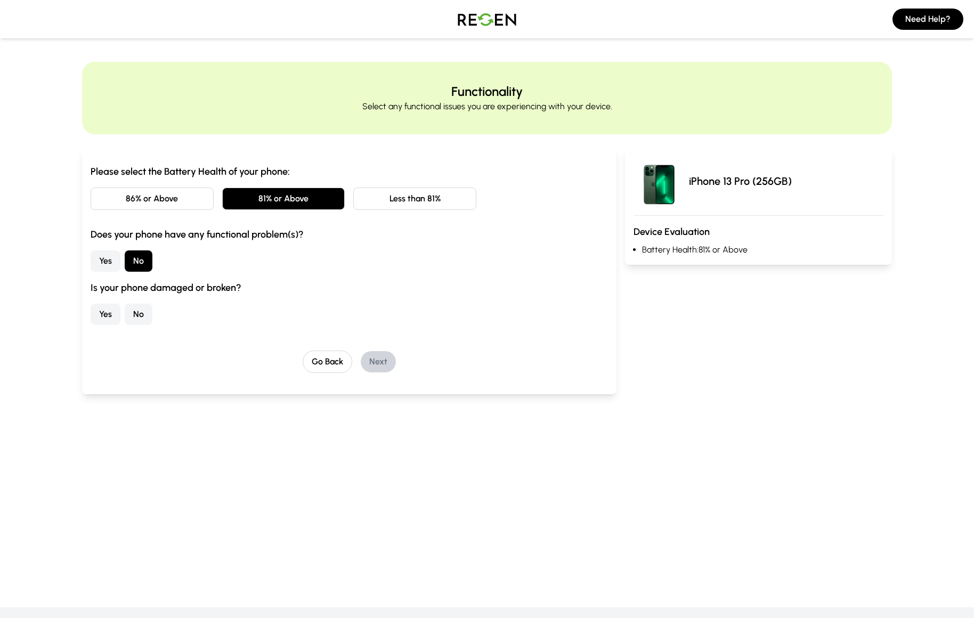
click at [110, 313] on button "Yes" at bounding box center [106, 314] width 30 height 21
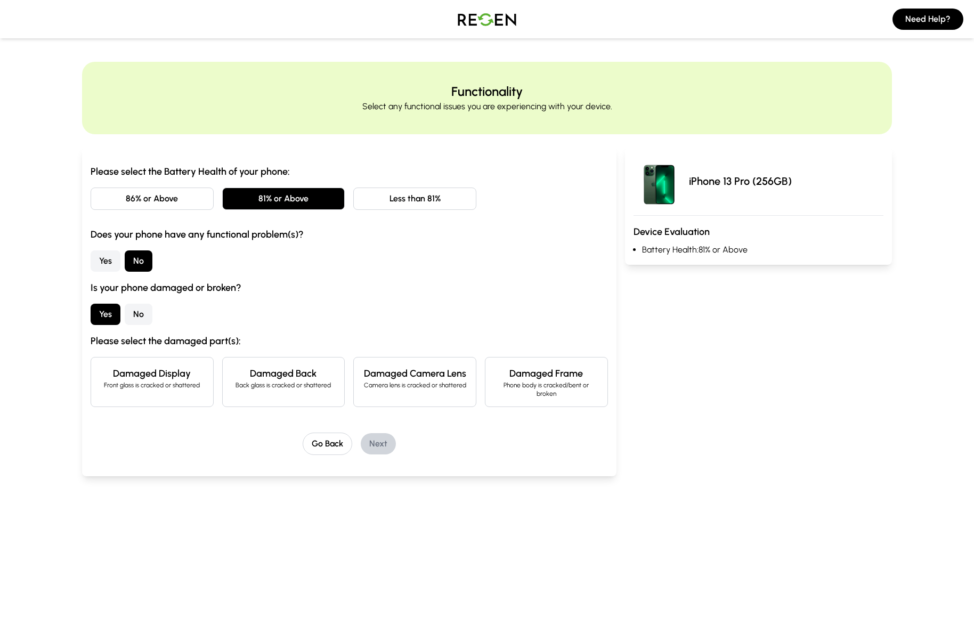
click at [169, 378] on h4 "Damaged Display" at bounding box center [152, 373] width 105 height 15
click at [142, 311] on button "No" at bounding box center [139, 314] width 28 height 21
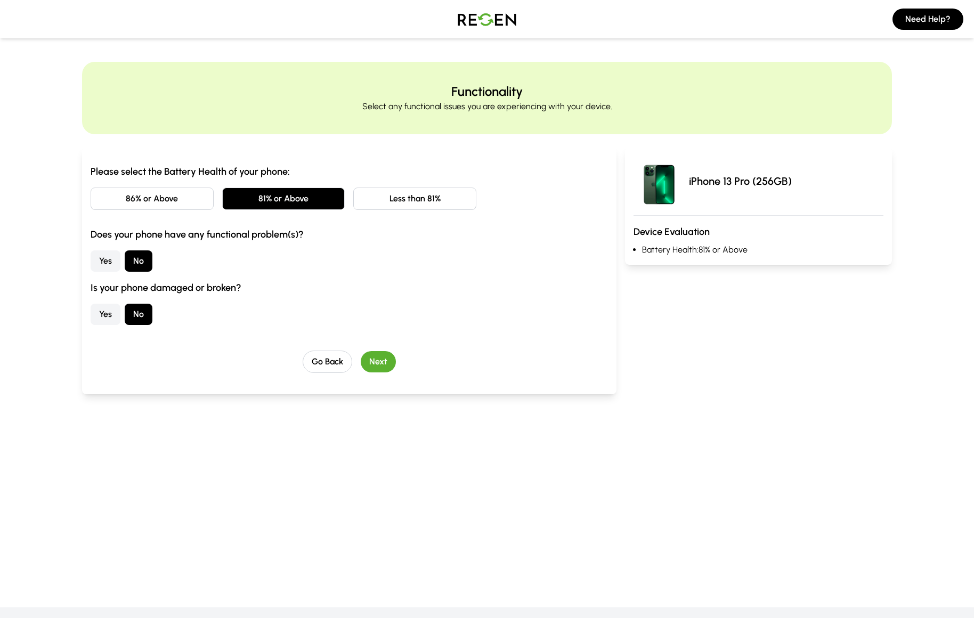
click at [377, 366] on button "Next" at bounding box center [378, 361] width 35 height 21
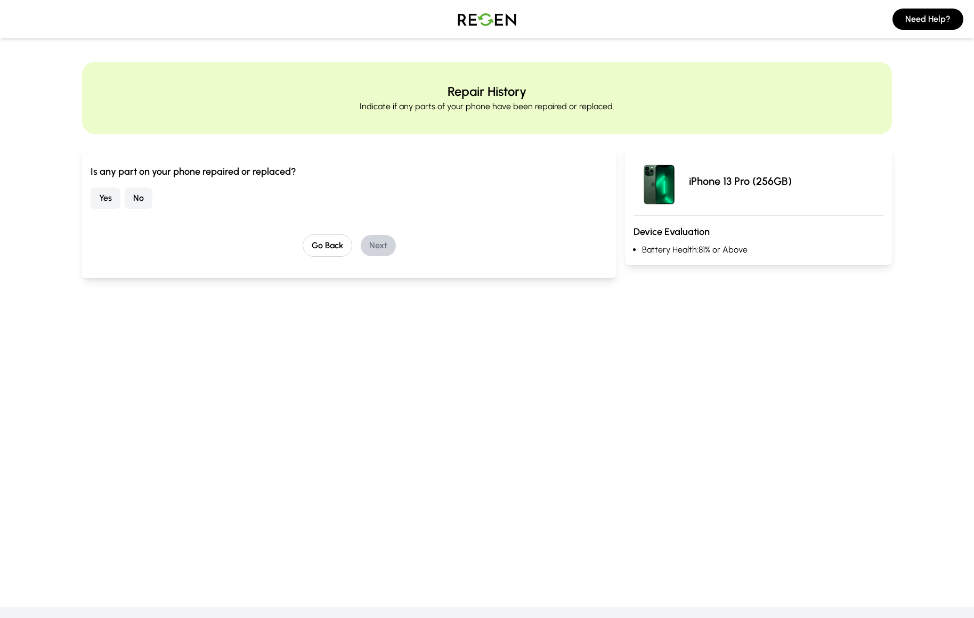
click at [113, 199] on button "Yes" at bounding box center [106, 198] width 30 height 21
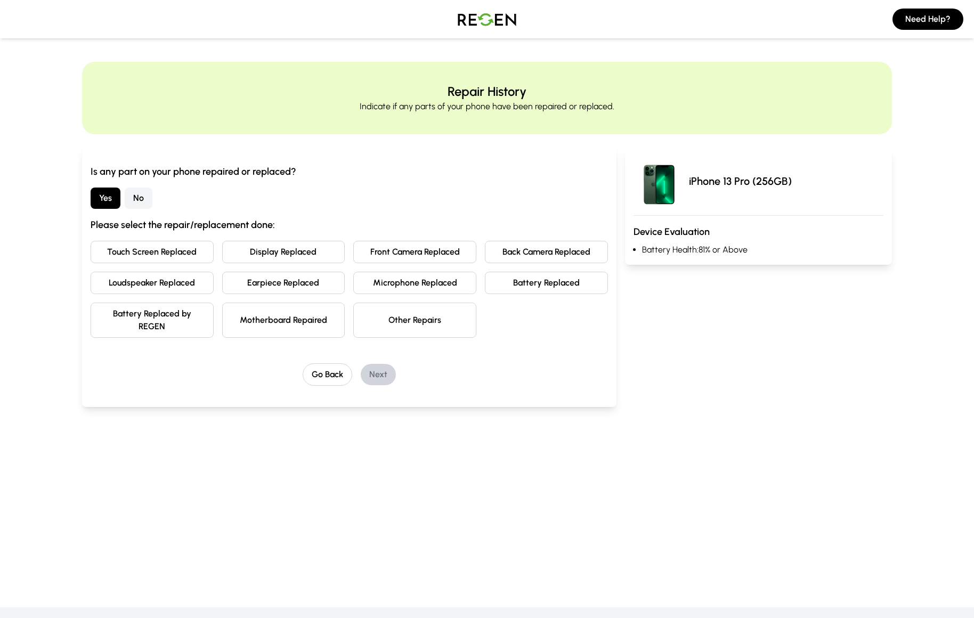
click at [310, 285] on button "Earpiece Replaced" at bounding box center [283, 283] width 123 height 22
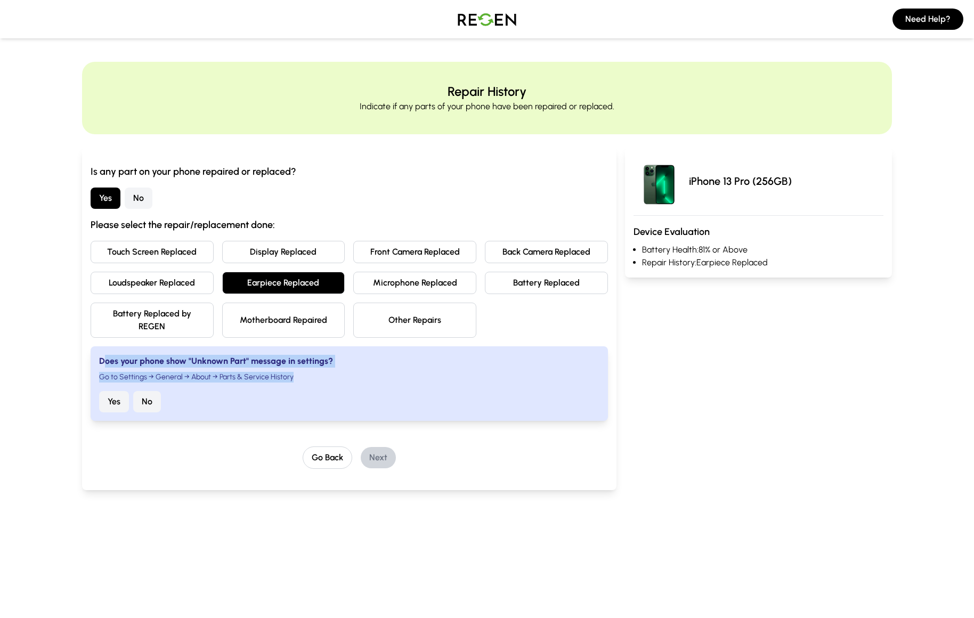
drag, startPoint x: 103, startPoint y: 361, endPoint x: 322, endPoint y: 374, distance: 218.9
click at [322, 374] on div "Does your phone show "Unknown Part" message in settings? Go to Settings → Gener…" at bounding box center [349, 383] width 517 height 75
click at [339, 386] on div "Does your phone show "Unknown Part" message in settings? Go to Settings → Gener…" at bounding box center [349, 383] width 517 height 75
click at [141, 207] on button "No" at bounding box center [139, 198] width 28 height 21
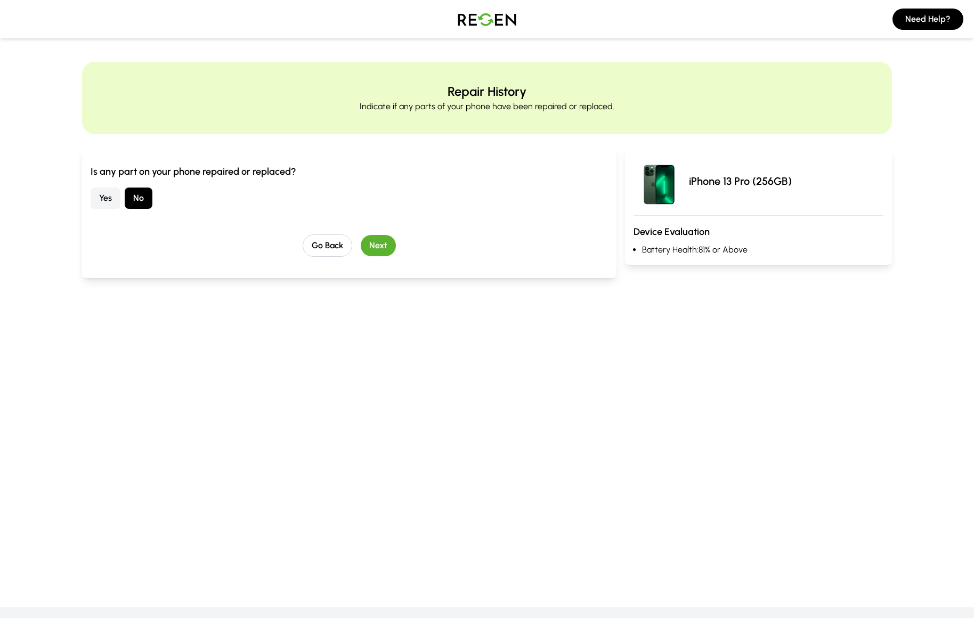
click at [389, 246] on button "Next" at bounding box center [378, 245] width 35 height 21
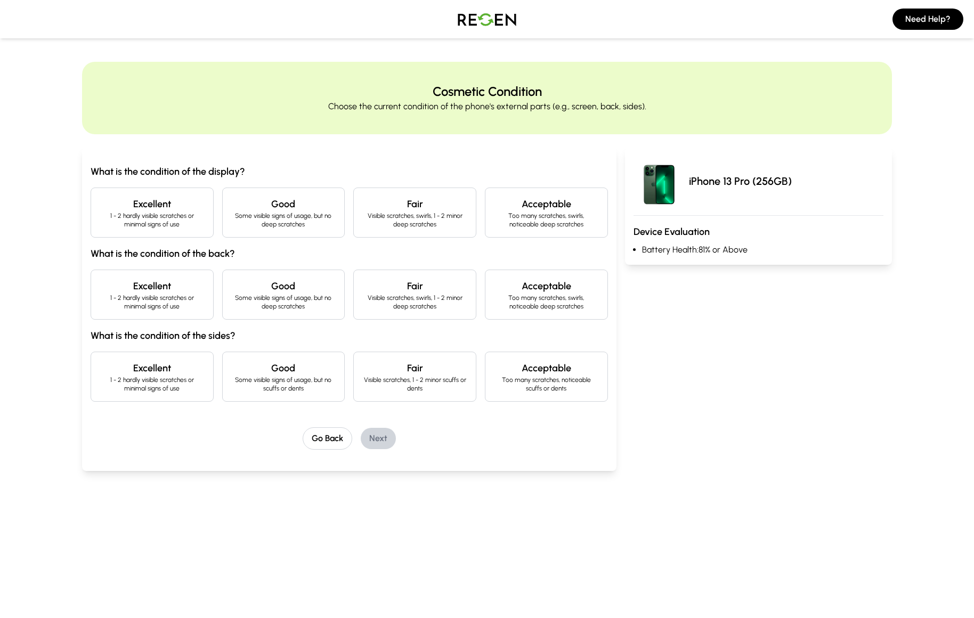
click at [557, 205] on h4 "Acceptable" at bounding box center [546, 204] width 105 height 15
click at [559, 203] on h4 "Acceptable" at bounding box center [546, 204] width 105 height 15
drag, startPoint x: 213, startPoint y: 253, endPoint x: 239, endPoint y: 252, distance: 26.1
click at [239, 252] on h3 "What is the condition of the back?" at bounding box center [349, 253] width 517 height 15
drag, startPoint x: 207, startPoint y: 333, endPoint x: 239, endPoint y: 335, distance: 32.0
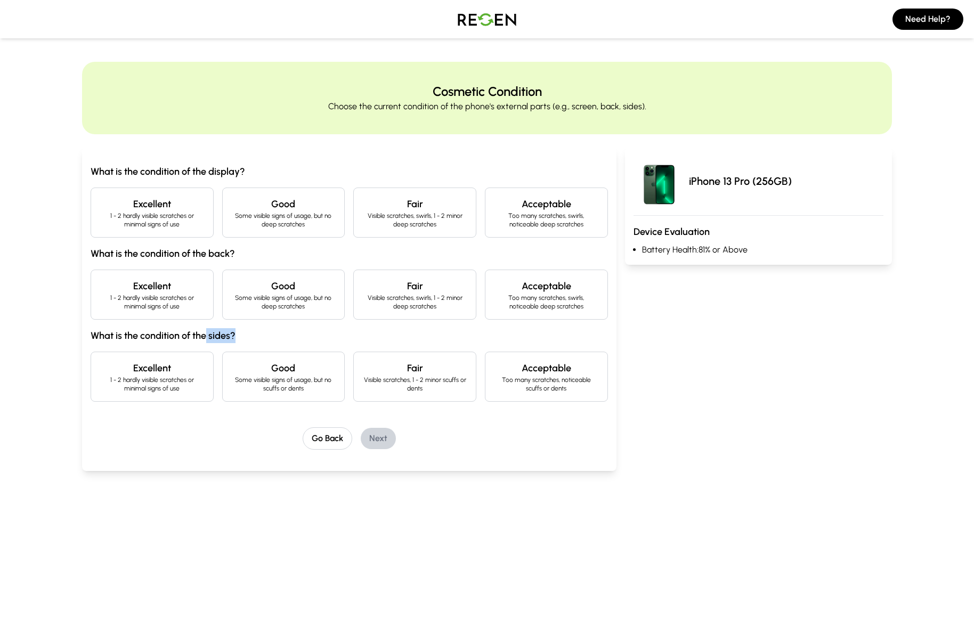
click at [239, 335] on h3 "What is the condition of the sides?" at bounding box center [349, 335] width 517 height 15
click at [268, 338] on h3 "What is the condition of the sides?" at bounding box center [349, 335] width 517 height 15
click at [253, 217] on p "Some visible signs of usage, but no deep scratches" at bounding box center [283, 220] width 105 height 17
click at [261, 277] on div "Good Some visible signs of usage, but no deep scratches" at bounding box center [283, 295] width 123 height 50
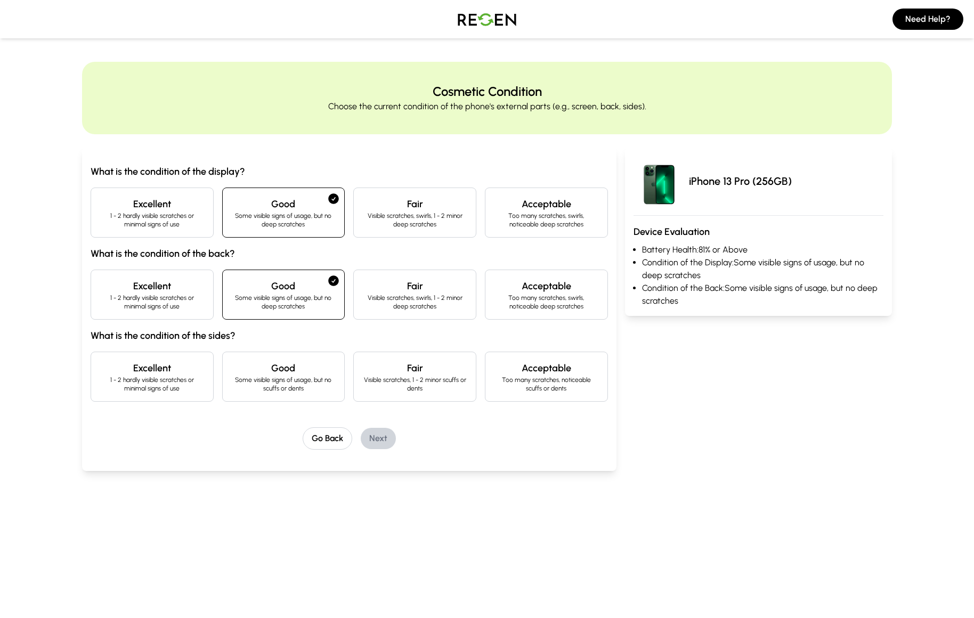
click at [286, 375] on h4 "Good" at bounding box center [283, 368] width 105 height 15
click at [378, 442] on button "Next" at bounding box center [378, 438] width 35 height 21
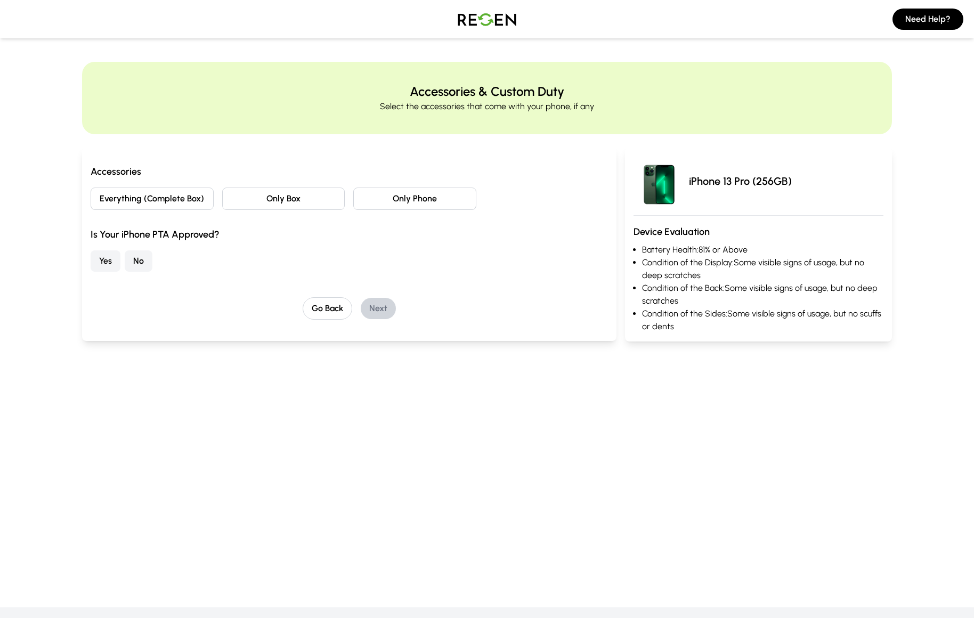
click at [395, 204] on button "Only Phone" at bounding box center [414, 199] width 123 height 22
click at [306, 201] on button "Only Box" at bounding box center [283, 199] width 123 height 22
click at [172, 199] on button "Everything (Complete Box)" at bounding box center [152, 199] width 123 height 22
drag, startPoint x: 104, startPoint y: 235, endPoint x: 220, endPoint y: 241, distance: 115.8
click at [214, 240] on h3 "Is Your iPhone PTA Approved?" at bounding box center [349, 234] width 517 height 15
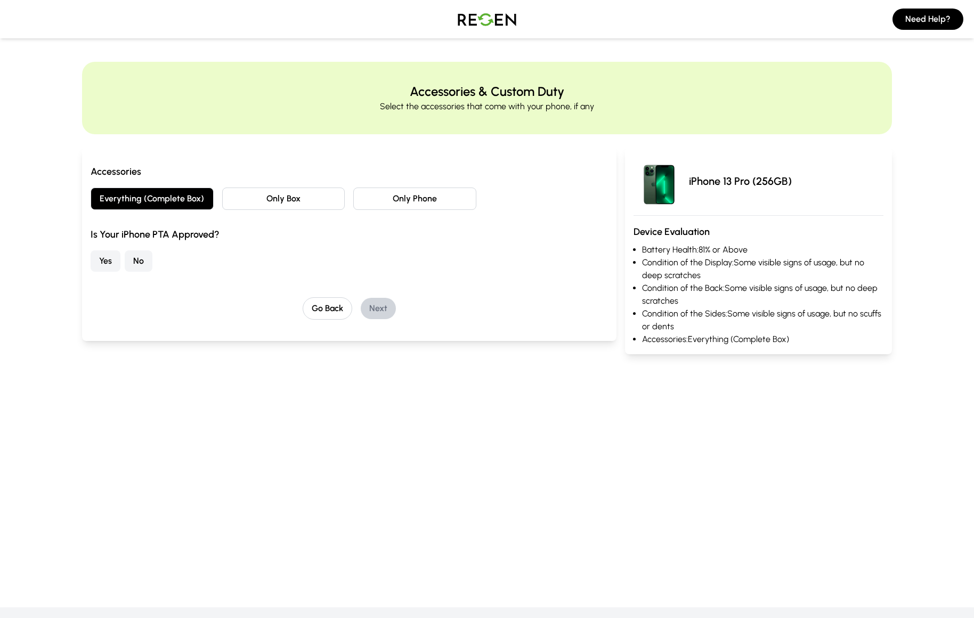
click at [225, 252] on div "Yes No" at bounding box center [349, 260] width 517 height 21
click at [103, 258] on button "Yes" at bounding box center [106, 260] width 30 height 21
click at [138, 265] on button "No" at bounding box center [139, 260] width 28 height 21
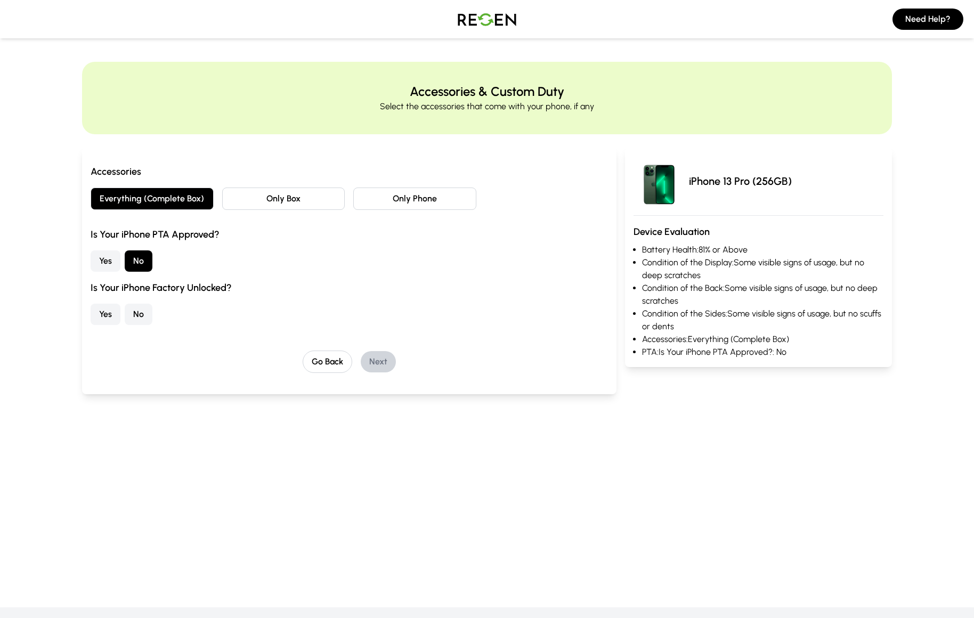
click at [107, 318] on button "Yes" at bounding box center [106, 314] width 30 height 21
click at [136, 317] on button "No" at bounding box center [139, 314] width 28 height 21
click at [112, 313] on button "Yes" at bounding box center [106, 314] width 30 height 21
click at [108, 260] on button "Yes" at bounding box center [106, 260] width 30 height 21
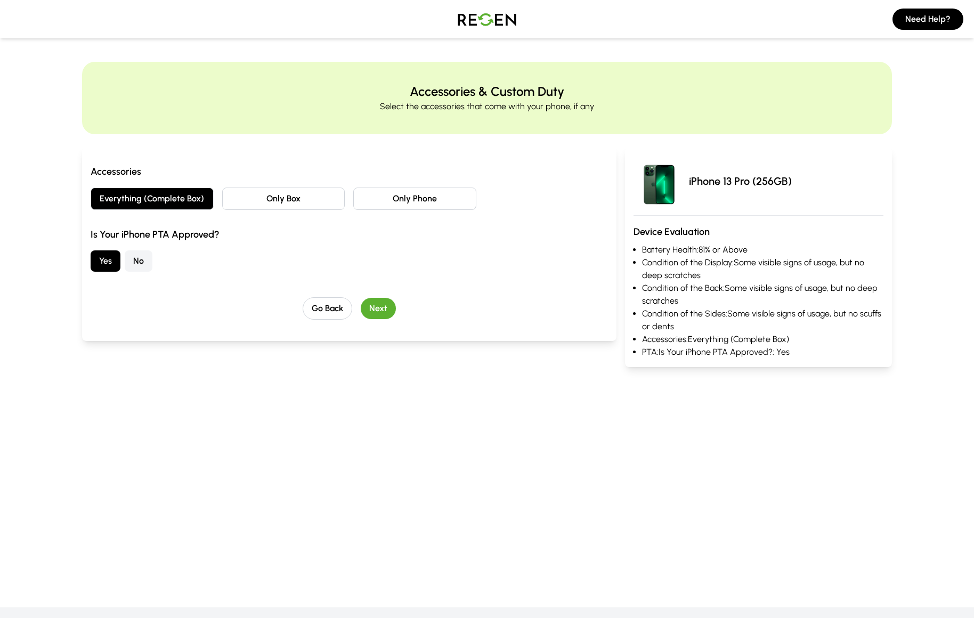
click at [379, 305] on button "Next" at bounding box center [378, 308] width 35 height 21
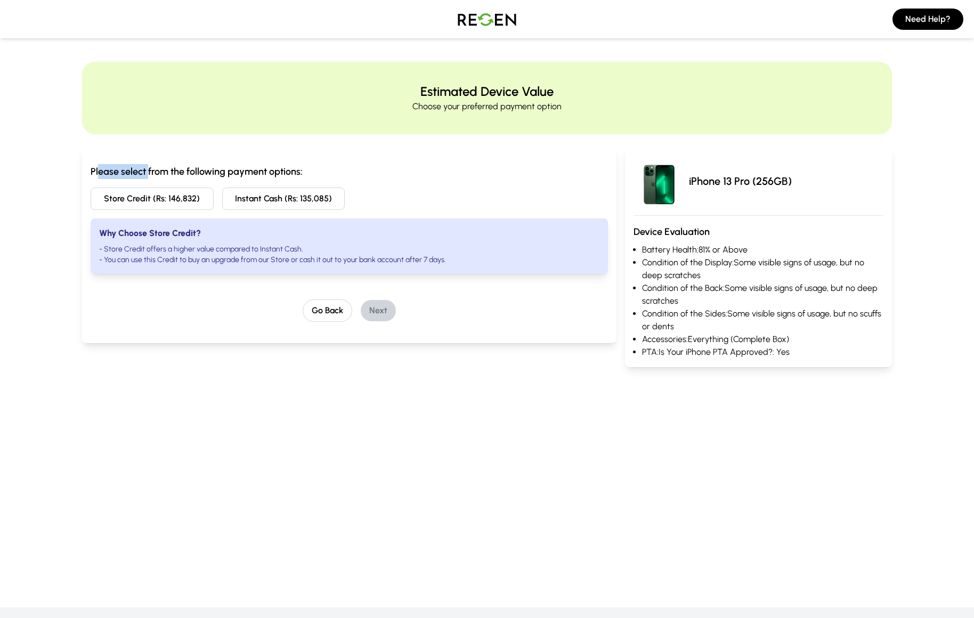
drag, startPoint x: 100, startPoint y: 168, endPoint x: 149, endPoint y: 175, distance: 49.0
click at [149, 175] on h3 "Please select from the following payment options:" at bounding box center [349, 171] width 517 height 15
click at [128, 195] on button "Store Credit (Rs: 146,832)" at bounding box center [152, 199] width 123 height 22
click at [260, 198] on button "Instant Cash (Rs: 135,085)" at bounding box center [283, 199] width 123 height 22
click at [347, 164] on div "Please select from the following payment options: Store Credit (Rs: 146,832) In…" at bounding box center [349, 245] width 535 height 196
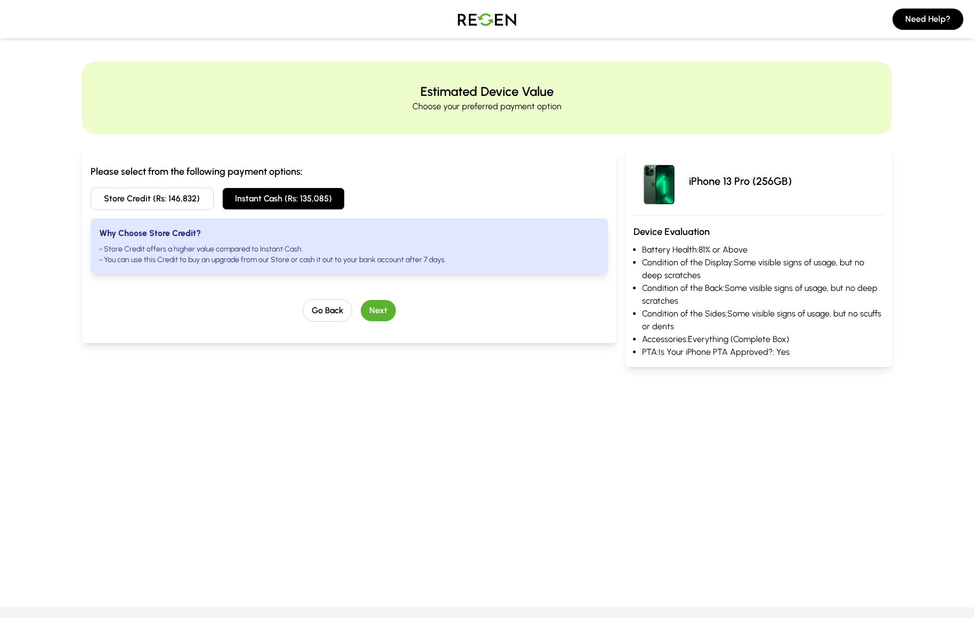
click at [144, 205] on button "Store Credit (Rs: 146,832)" at bounding box center [152, 199] width 123 height 22
click at [375, 309] on button "Next" at bounding box center [378, 310] width 35 height 21
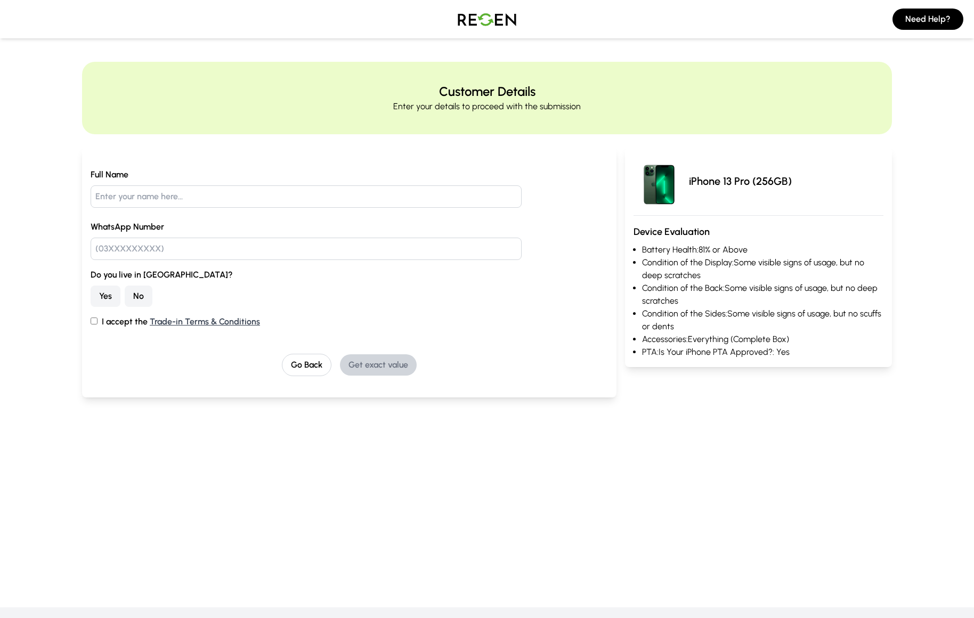
click at [212, 195] on input "text" at bounding box center [306, 196] width 431 height 22
click at [320, 365] on button "Go Back" at bounding box center [307, 365] width 50 height 22
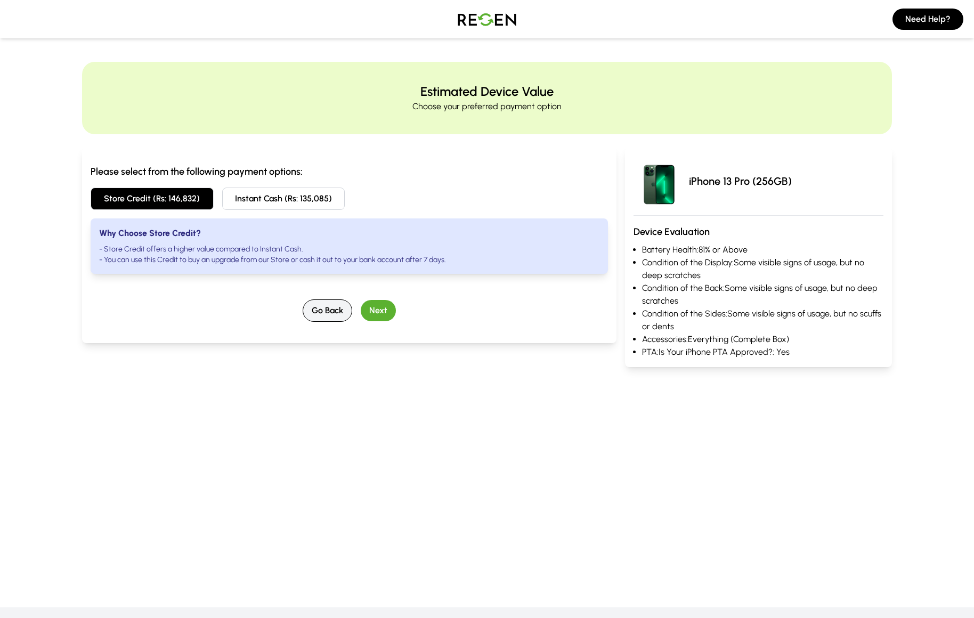
click at [318, 308] on button "Go Back" at bounding box center [328, 311] width 50 height 22
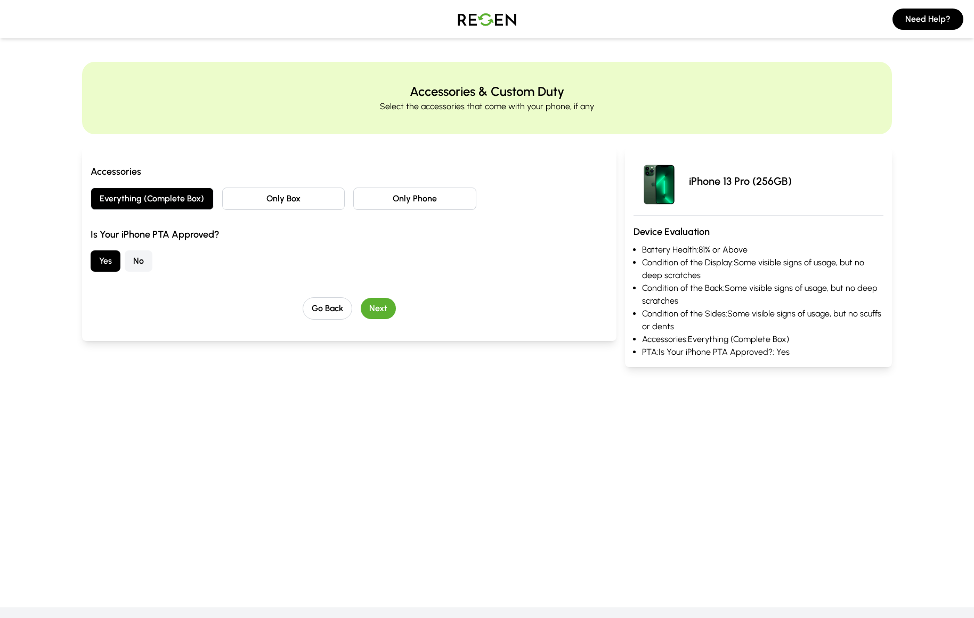
click at [390, 311] on button "Next" at bounding box center [378, 308] width 35 height 21
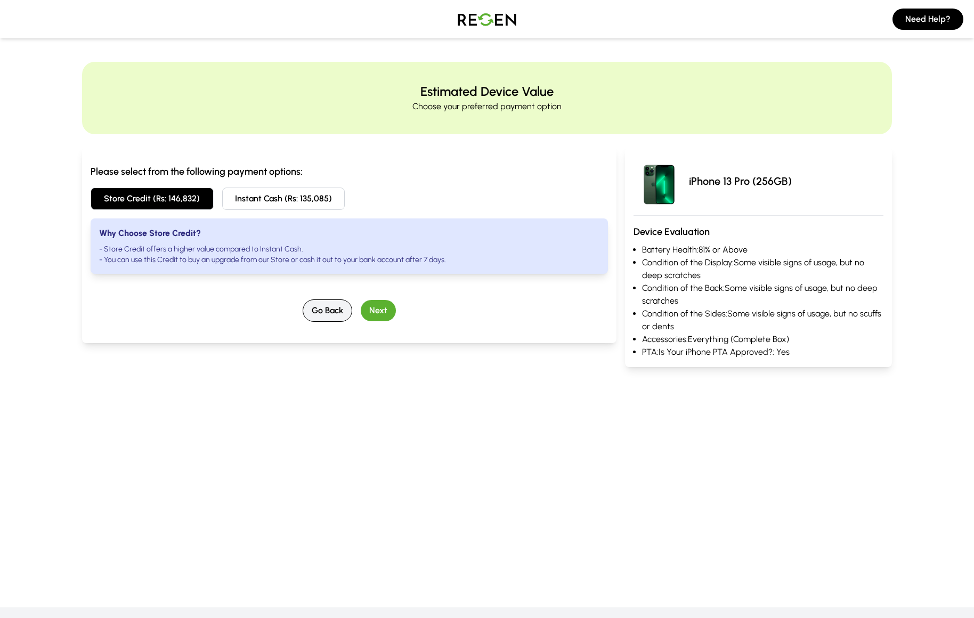
click at [324, 312] on button "Go Back" at bounding box center [328, 311] width 50 height 22
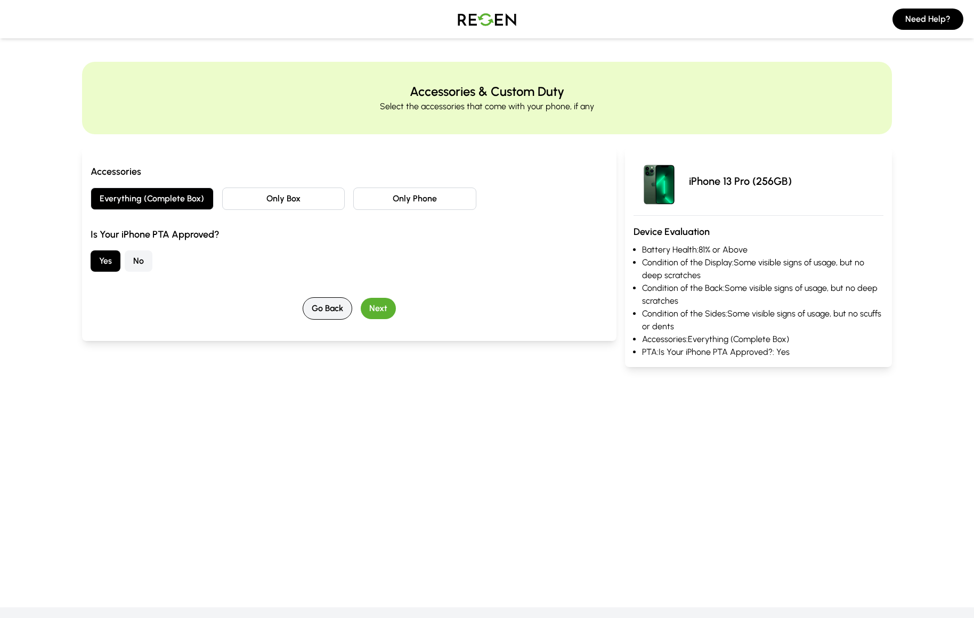
click at [324, 312] on button "Go Back" at bounding box center [328, 308] width 50 height 22
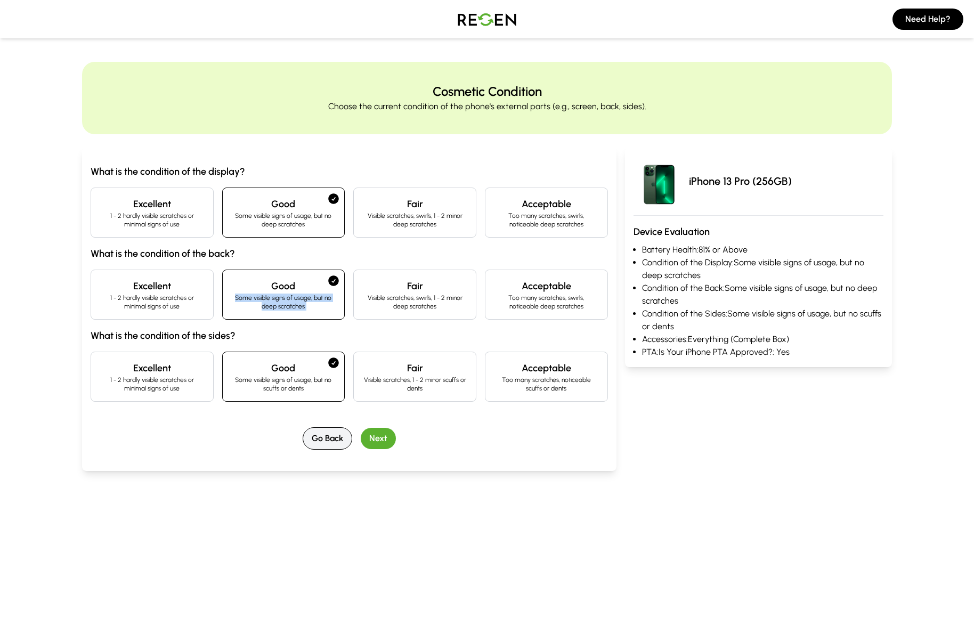
click at [324, 312] on div "Good Some visible signs of usage, but no deep scratches" at bounding box center [283, 295] width 123 height 50
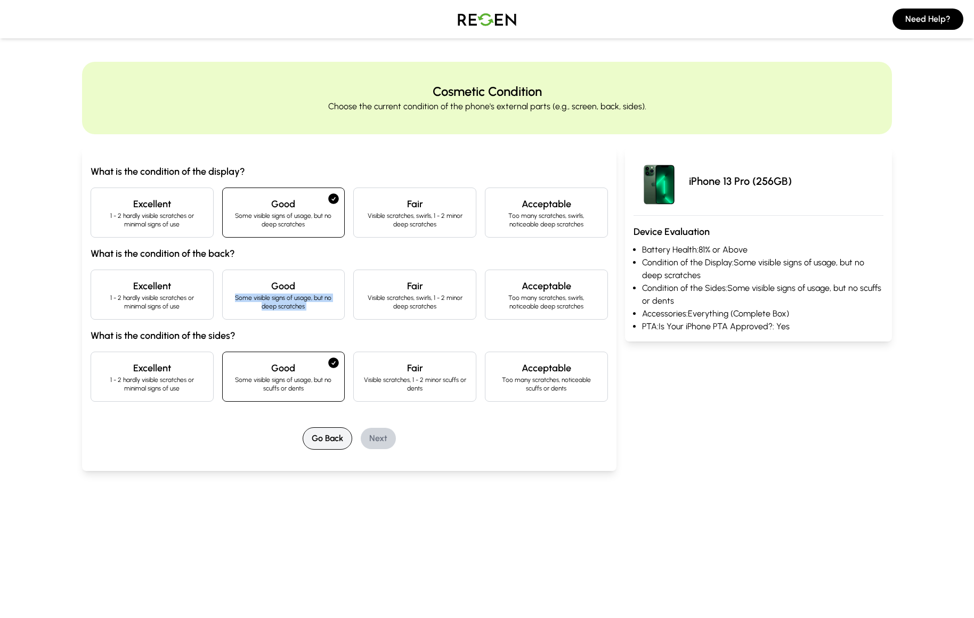
click at [326, 435] on button "Go Back" at bounding box center [328, 438] width 50 height 22
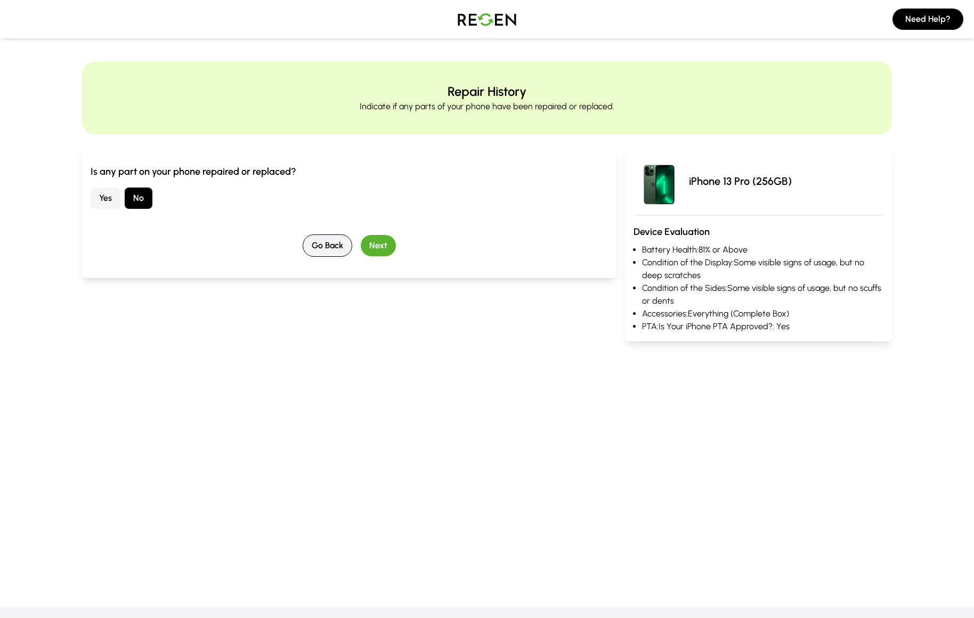
click at [327, 238] on button "Go Back" at bounding box center [328, 245] width 50 height 22
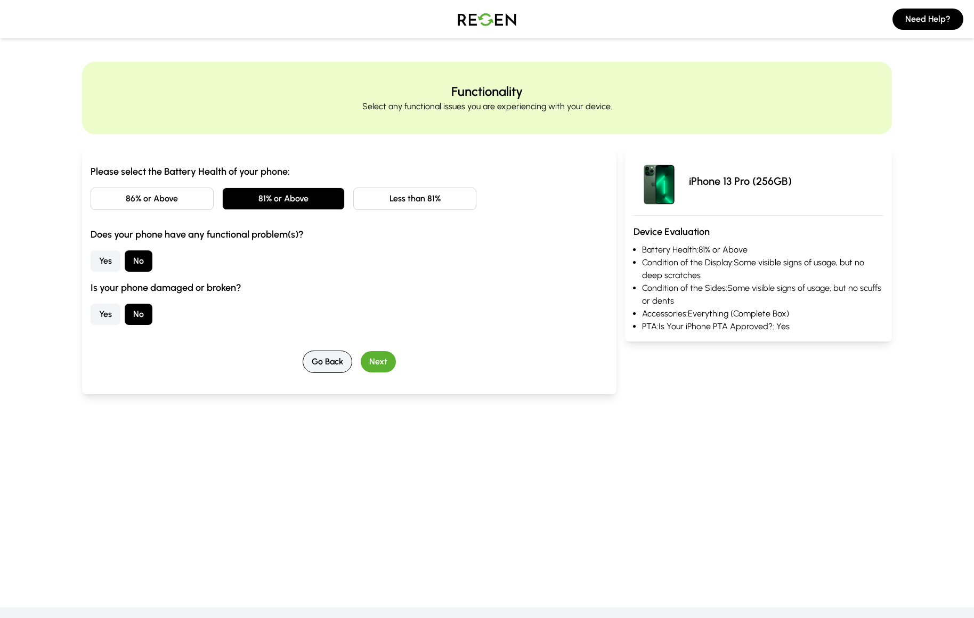
click at [336, 371] on button "Go Back" at bounding box center [328, 362] width 50 height 22
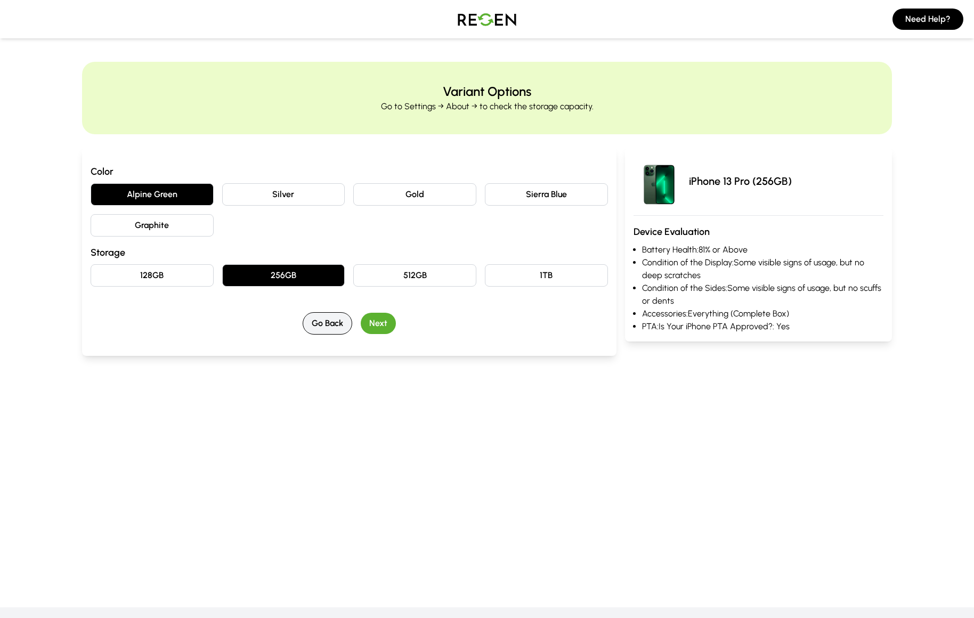
click at [324, 325] on button "Go Back" at bounding box center [328, 323] width 50 height 22
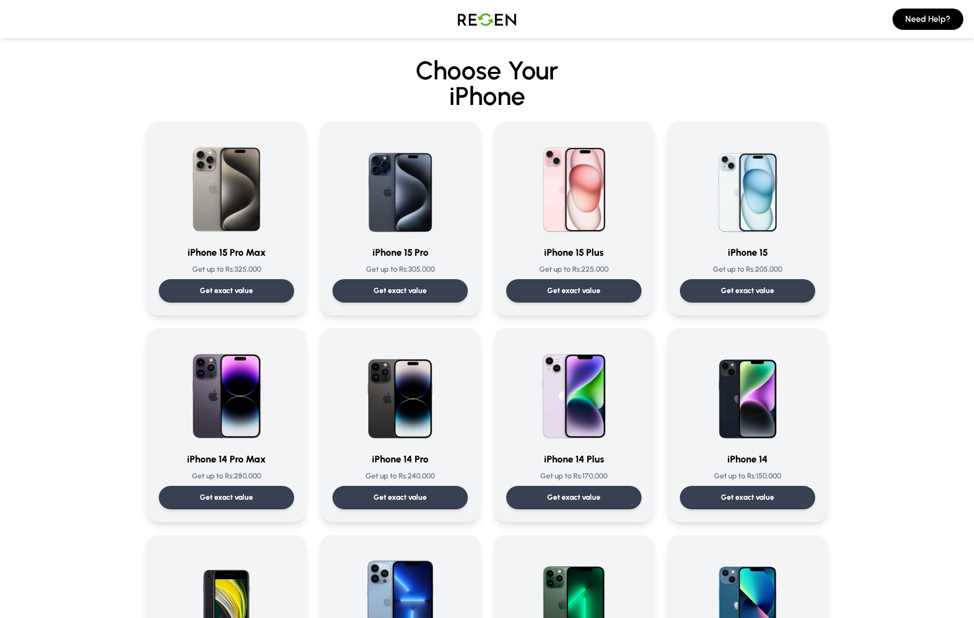
click at [473, 20] on img at bounding box center [487, 19] width 75 height 30
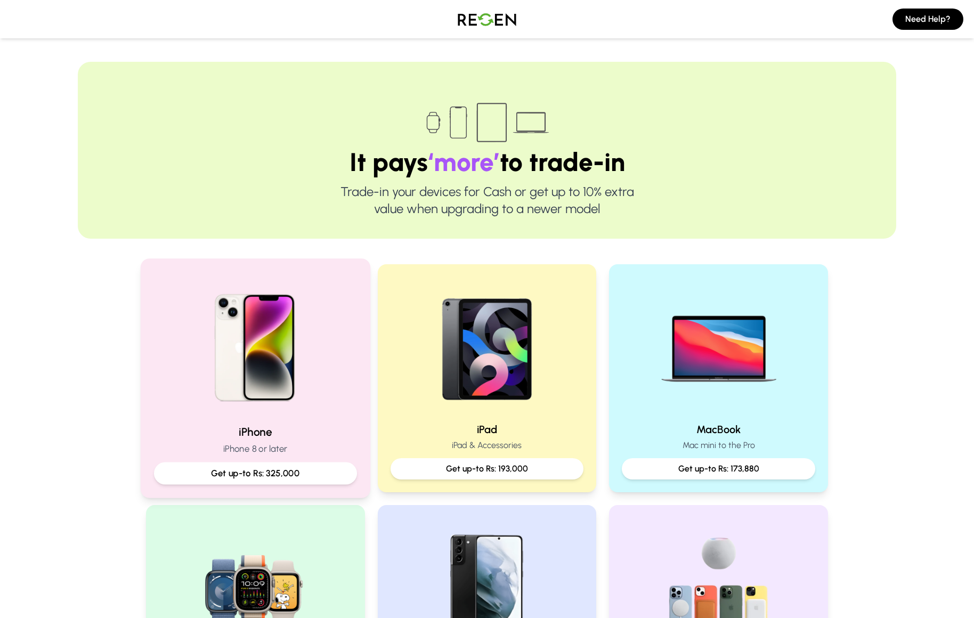
click at [328, 345] on div at bounding box center [255, 343] width 203 height 143
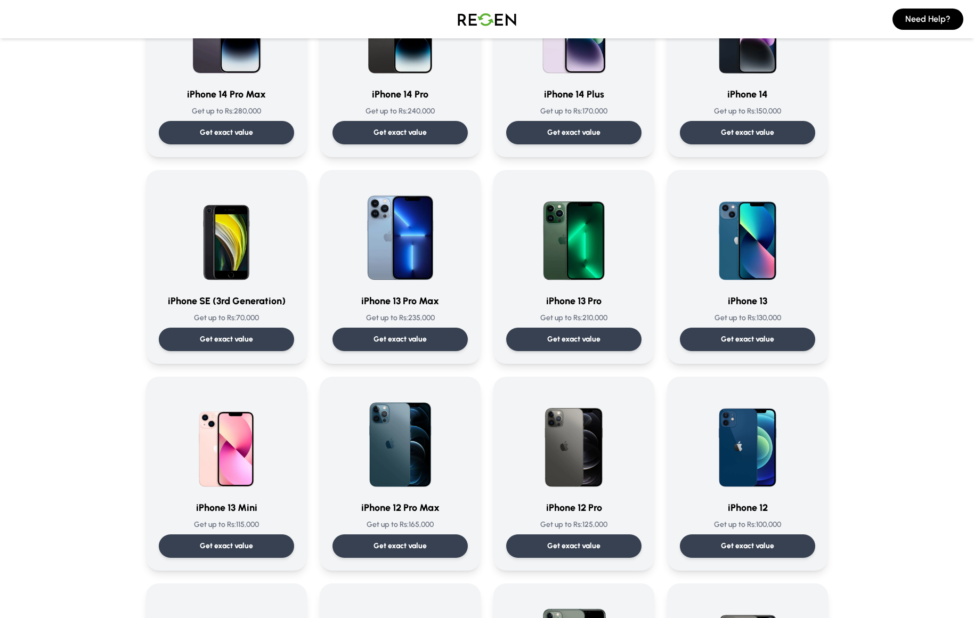
scroll to position [473, 0]
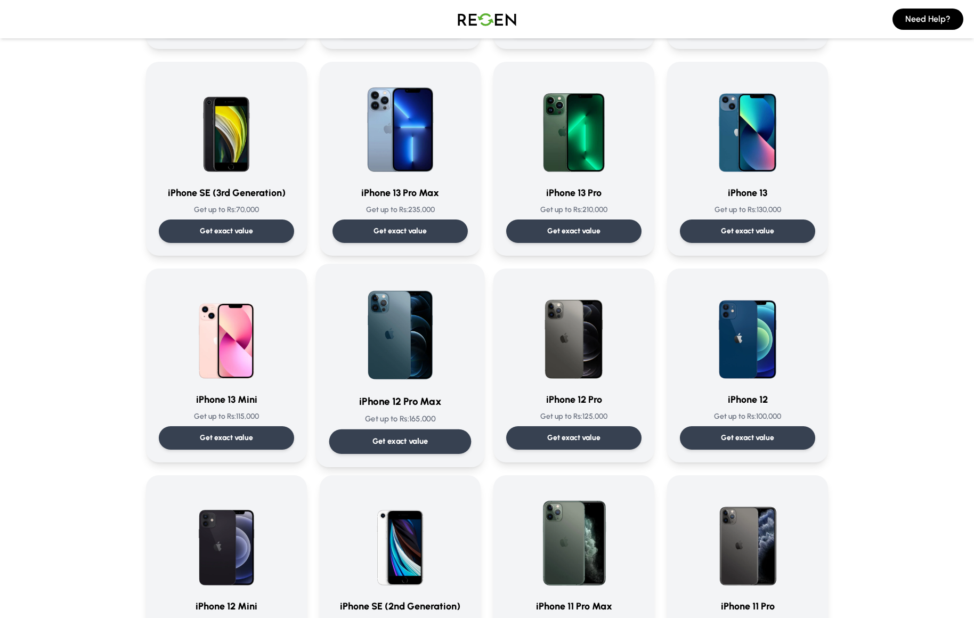
click at [435, 357] on img at bounding box center [400, 331] width 108 height 108
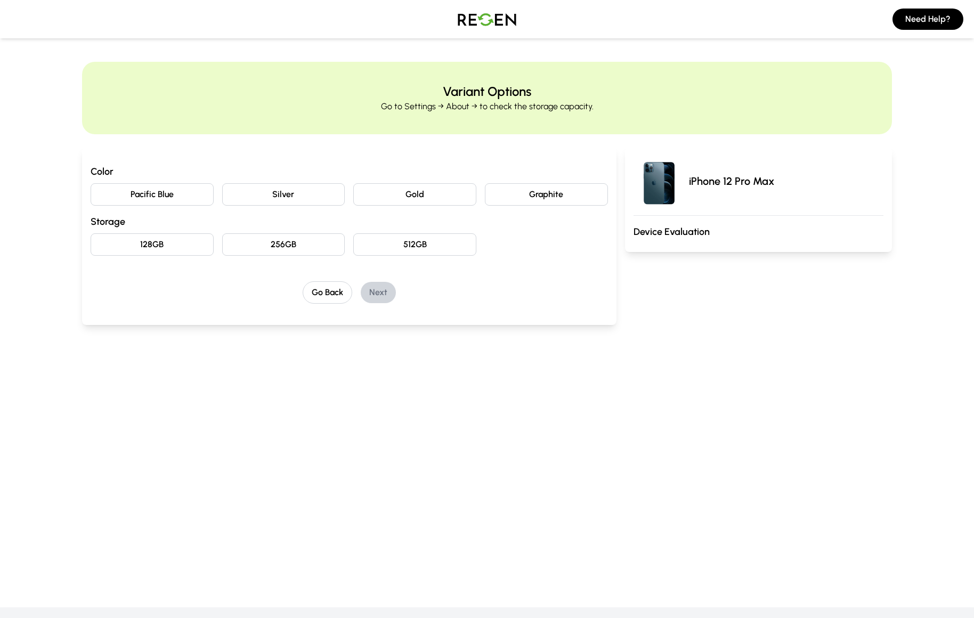
click at [314, 194] on button "Silver" at bounding box center [283, 194] width 123 height 22
click at [321, 249] on button "256GB" at bounding box center [283, 244] width 123 height 22
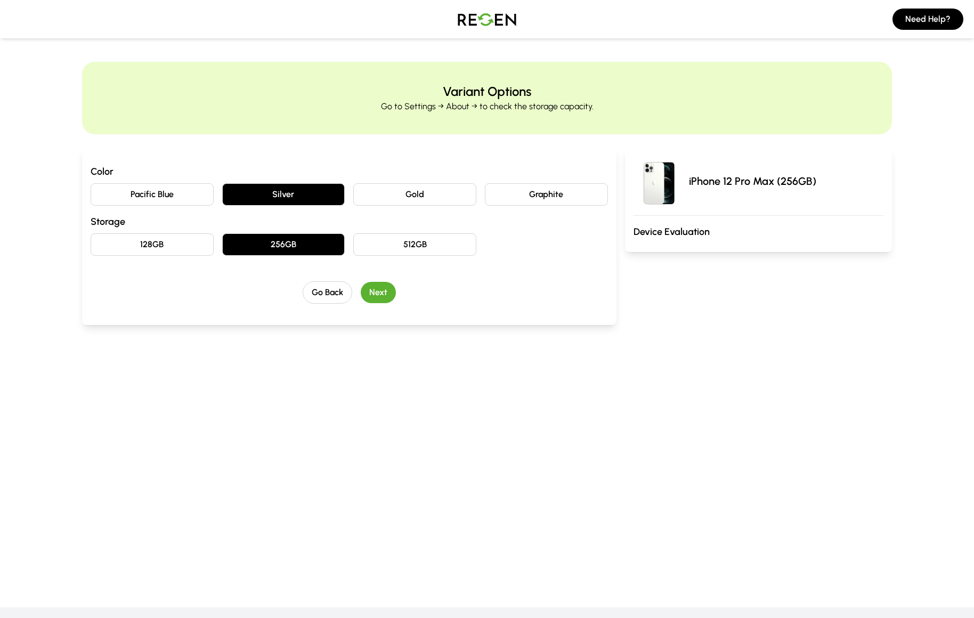
click at [384, 296] on button "Next" at bounding box center [378, 292] width 35 height 21
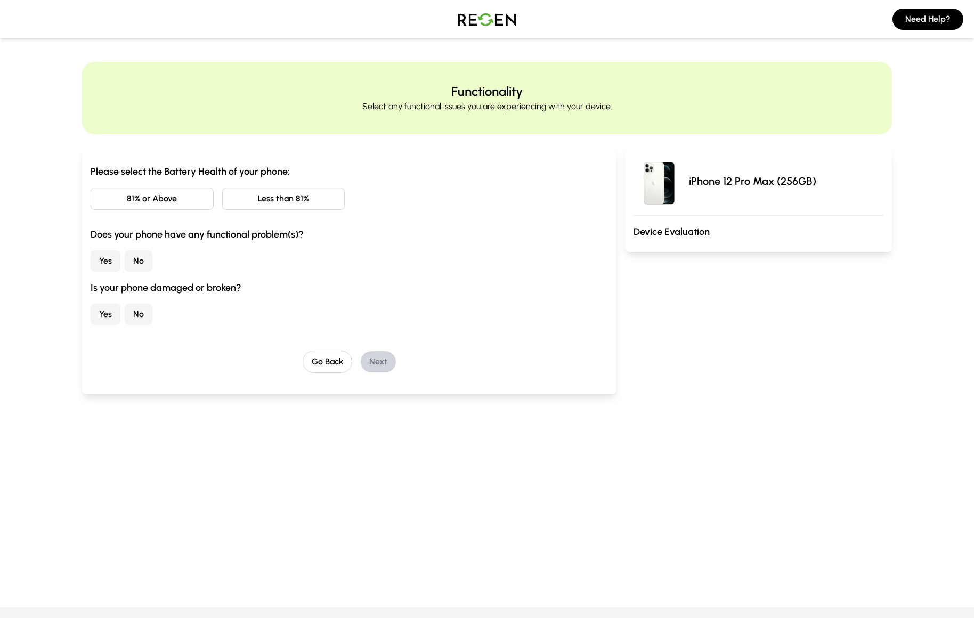
click at [270, 201] on button "Less than 81%" at bounding box center [283, 199] width 123 height 22
drag, startPoint x: 141, startPoint y: 257, endPoint x: 143, endPoint y: 268, distance: 10.3
click at [141, 257] on button "No" at bounding box center [139, 260] width 28 height 21
click at [144, 318] on button "No" at bounding box center [139, 314] width 28 height 21
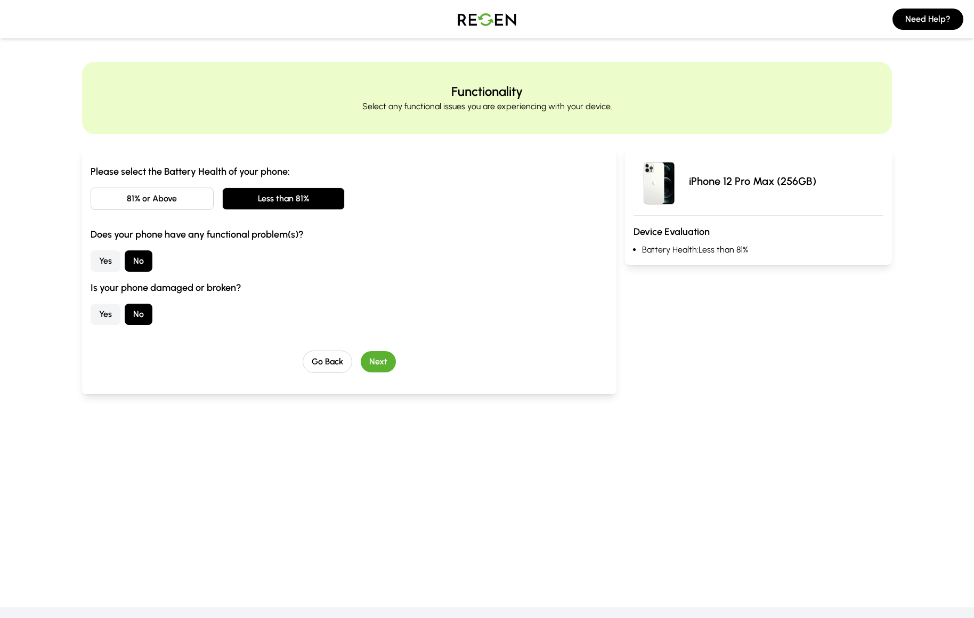
click at [371, 362] on button "Next" at bounding box center [378, 361] width 35 height 21
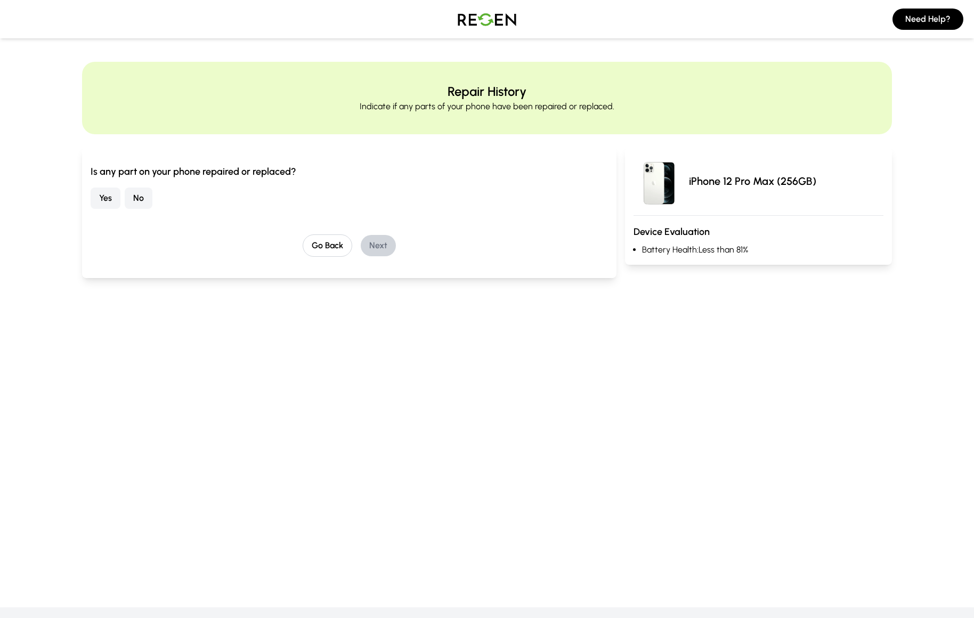
click at [136, 198] on button "No" at bounding box center [139, 198] width 28 height 21
click at [383, 245] on button "Next" at bounding box center [378, 245] width 35 height 21
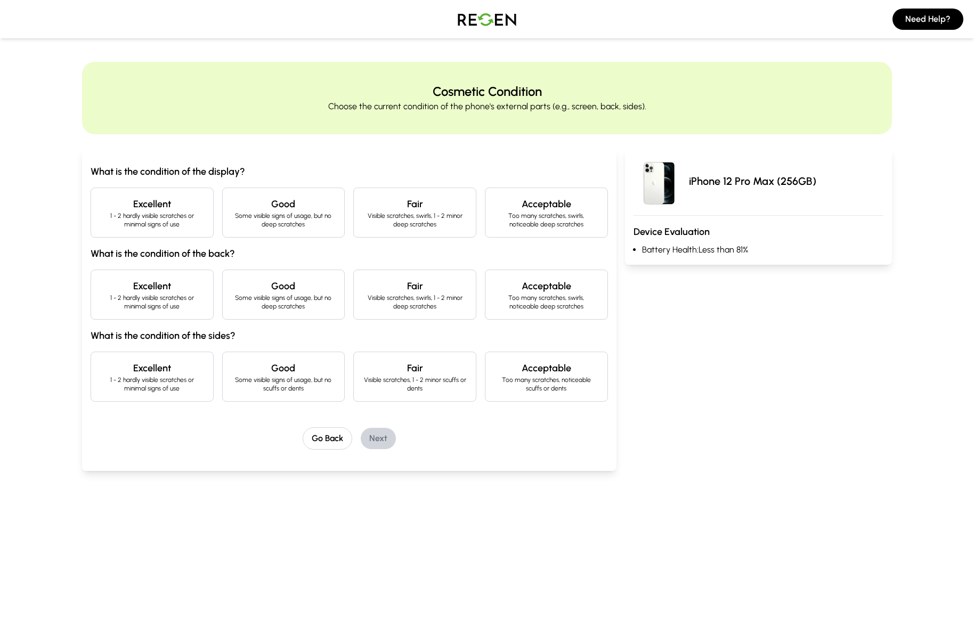
click at [221, 225] on div "Excellent 1 - 2 hardly visible scratches or minimal signs of use Good Some visi…" at bounding box center [349, 213] width 517 height 50
click at [266, 224] on p "Some visible signs of usage, but no deep scratches" at bounding box center [283, 220] width 105 height 17
click at [296, 287] on h4 "Good" at bounding box center [283, 286] width 105 height 15
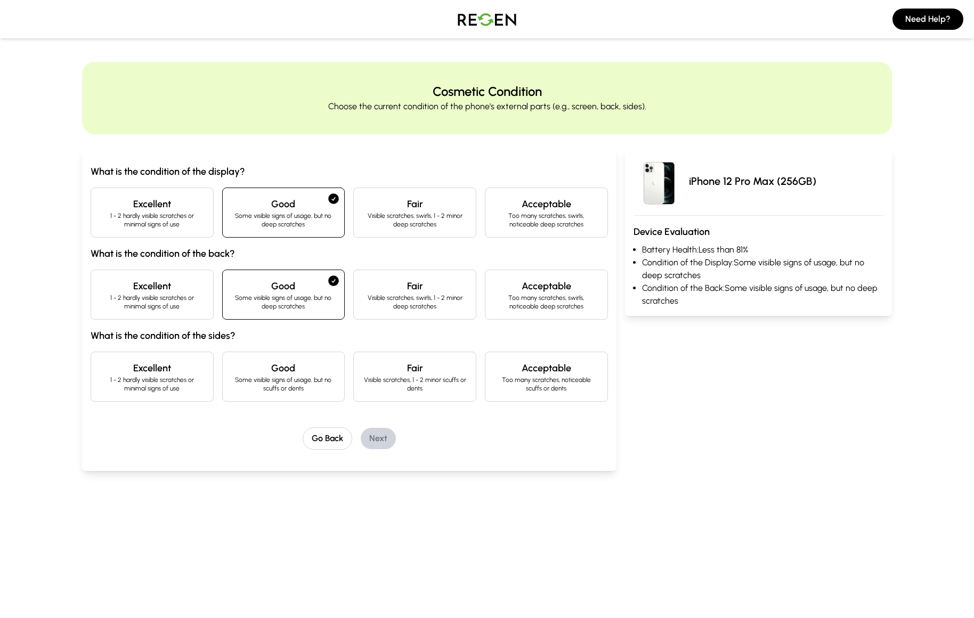
click at [306, 368] on h4 "Good" at bounding box center [283, 368] width 105 height 15
click at [370, 440] on button "Next" at bounding box center [378, 438] width 35 height 21
